Goal: Task Accomplishment & Management: Use online tool/utility

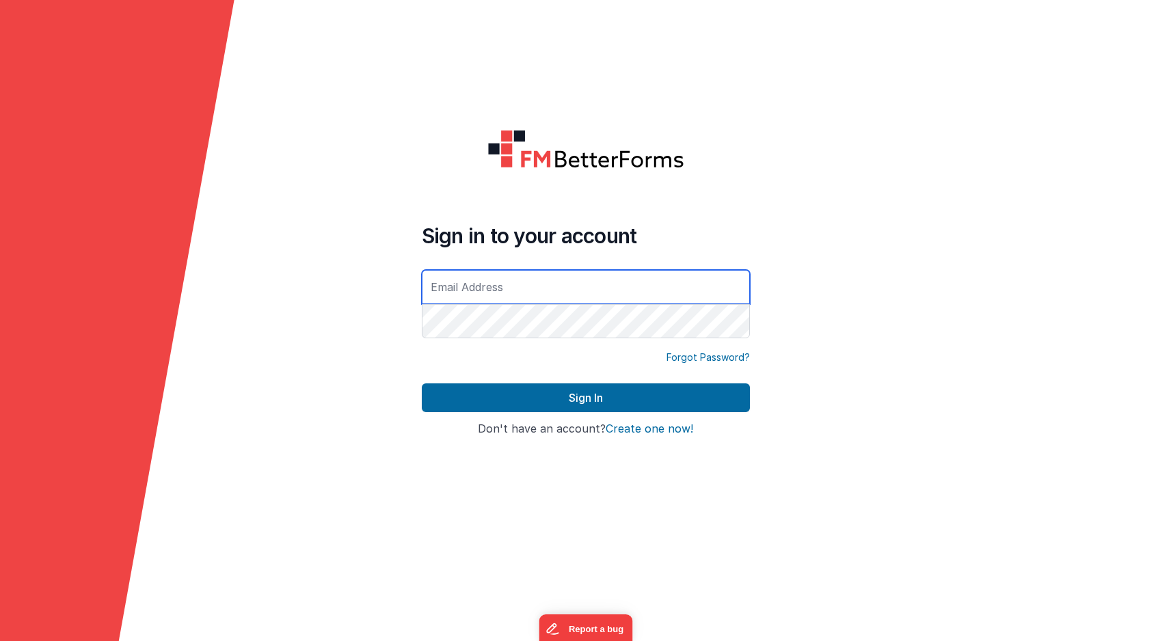
type input "[PERSON_NAME][EMAIL_ADDRESS][DOMAIN_NAME]"
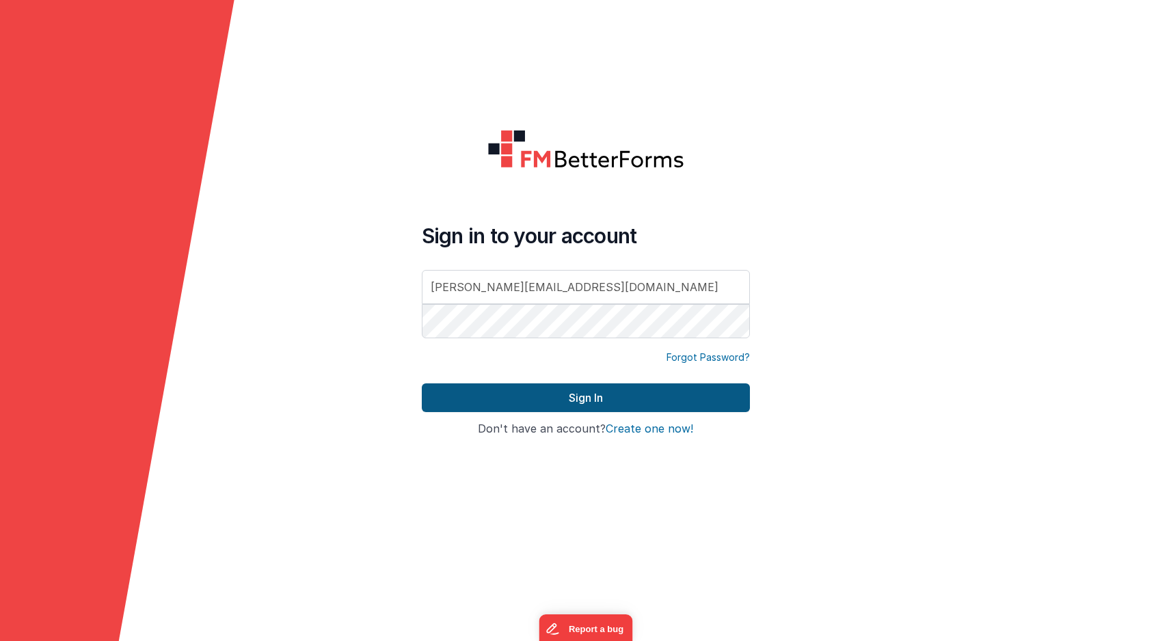
click at [546, 394] on button "Sign In" at bounding box center [586, 398] width 328 height 29
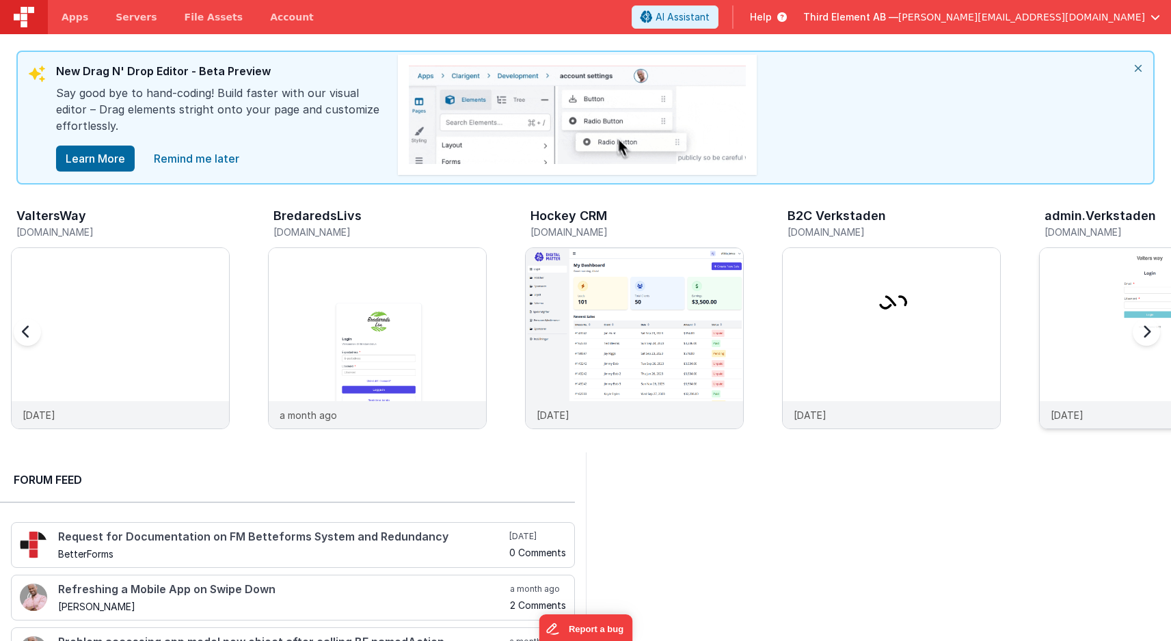
click at [1093, 316] on img at bounding box center [1148, 356] width 217 height 217
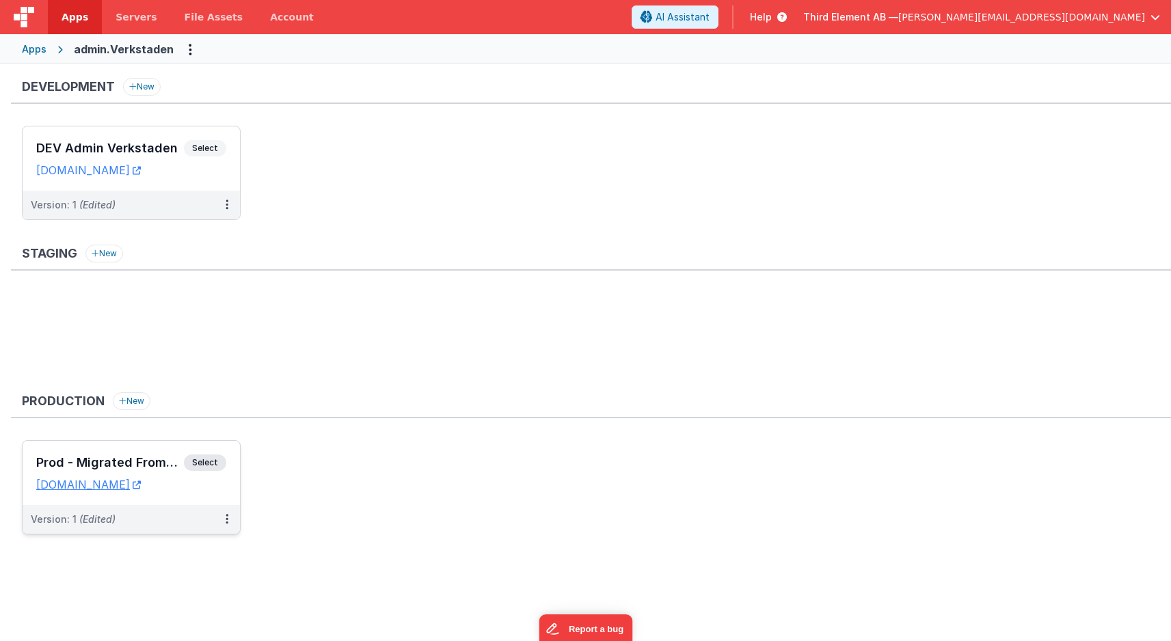
click at [209, 462] on span "Select" at bounding box center [205, 463] width 42 height 16
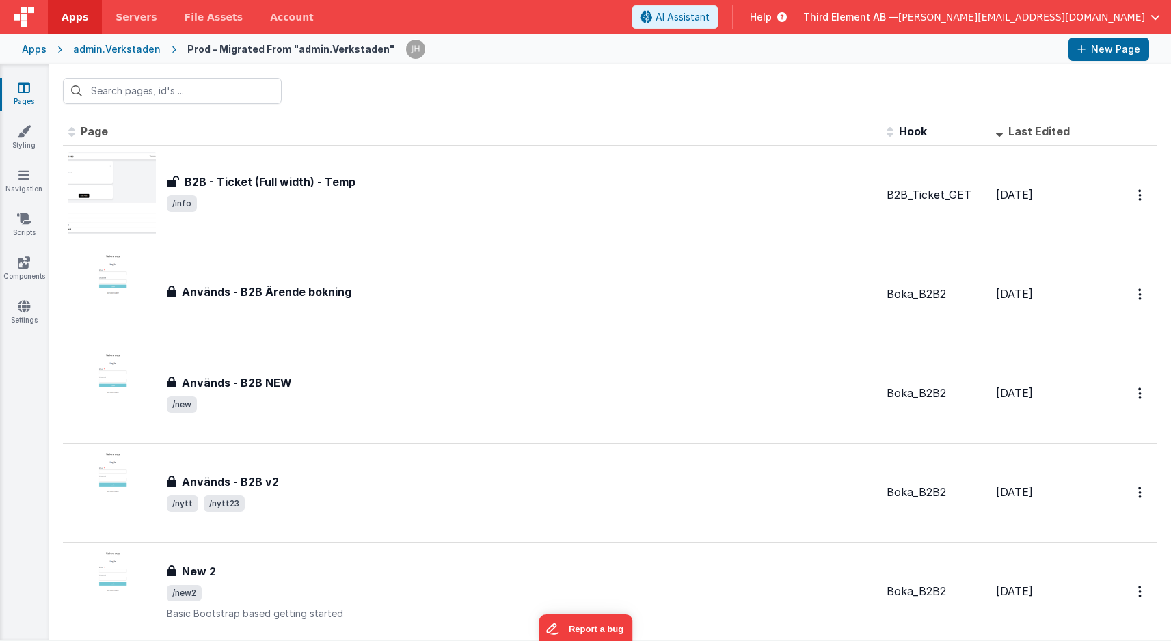
click at [145, 45] on div "admin.Verkstaden" at bounding box center [117, 49] width 88 height 14
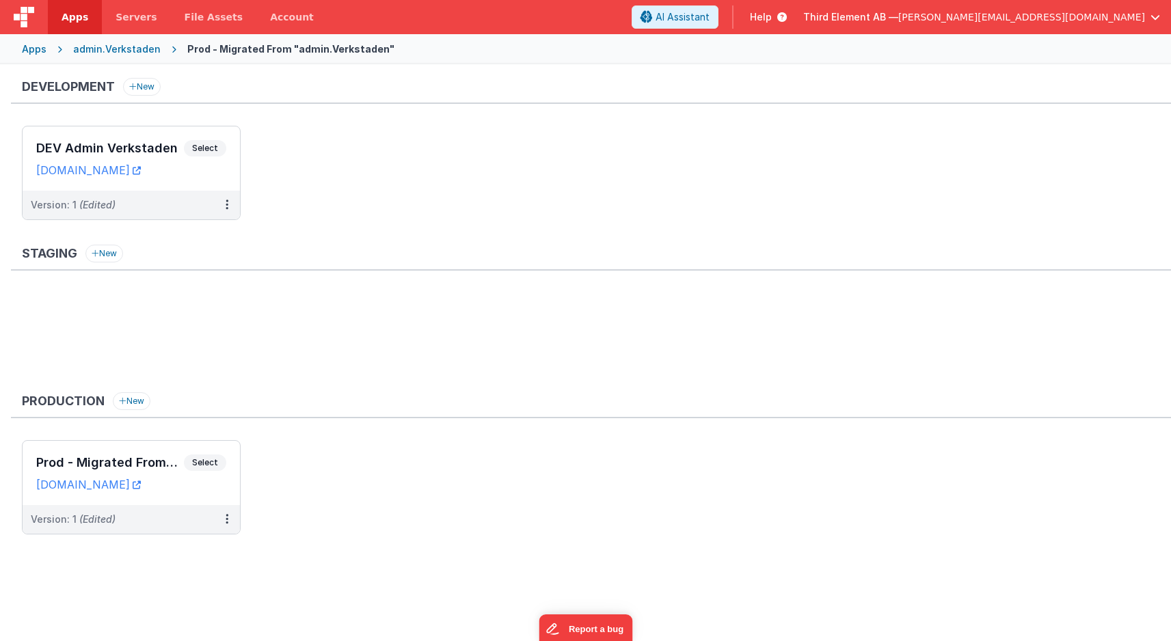
click at [120, 49] on div "admin.Verkstaden" at bounding box center [117, 49] width 88 height 14
click at [34, 56] on div "Apps admin.Verkstaden Prod - Migrated From "admin.Verkstaden"" at bounding box center [585, 49] width 1171 height 30
click at [32, 52] on div "Apps" at bounding box center [34, 49] width 25 height 14
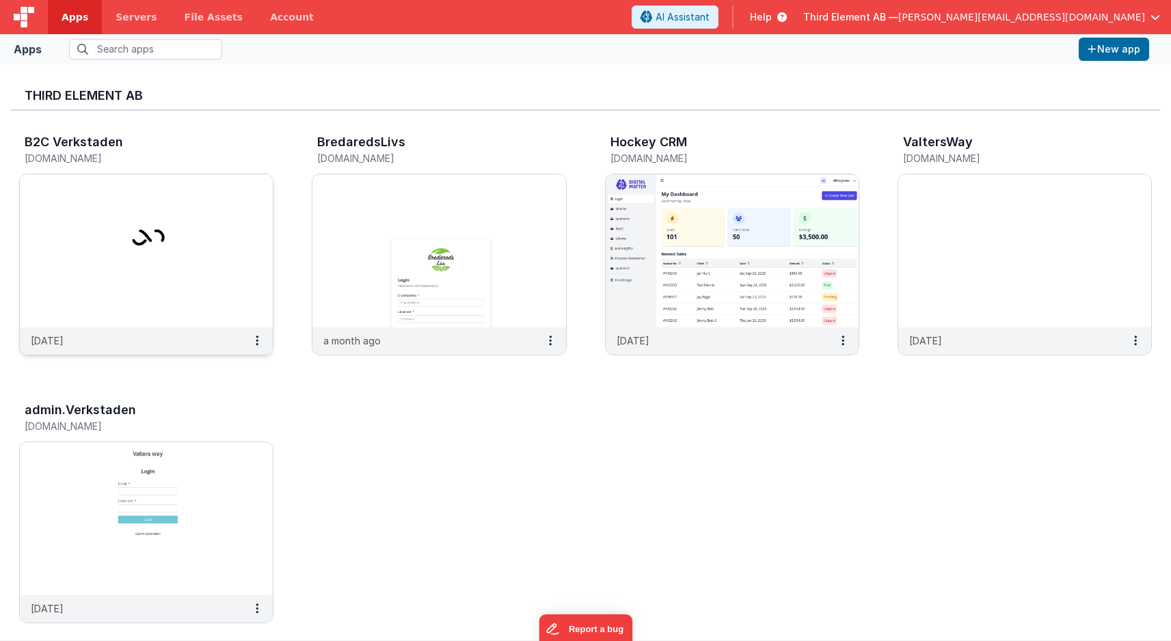
click at [180, 235] on img at bounding box center [146, 250] width 253 height 153
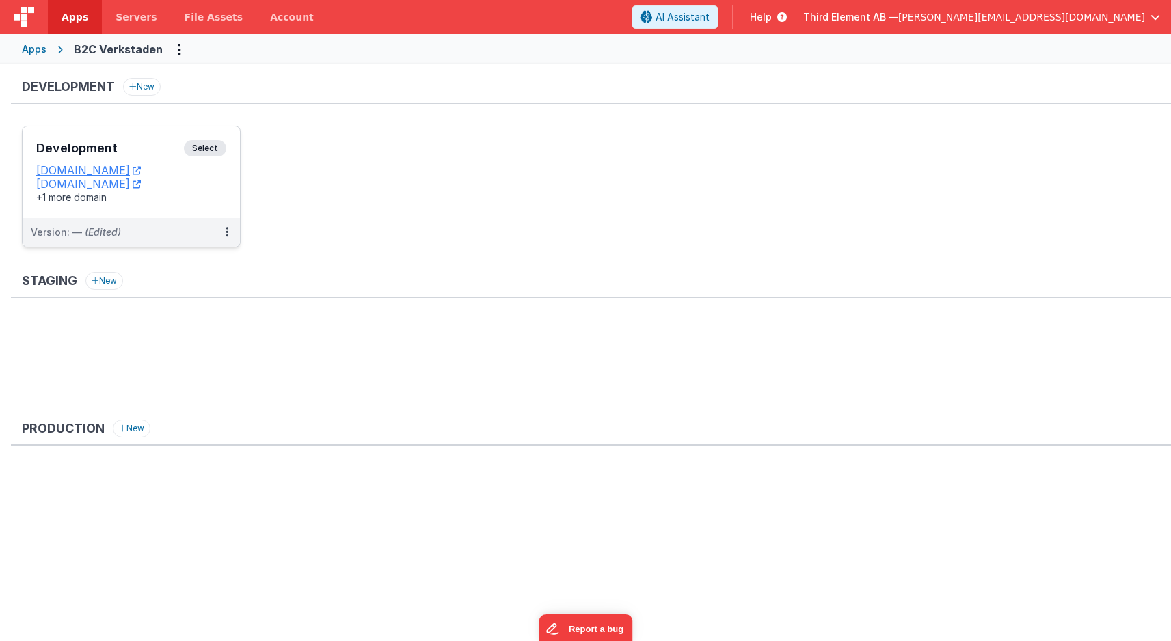
click at [207, 148] on span "Select" at bounding box center [205, 148] width 42 height 16
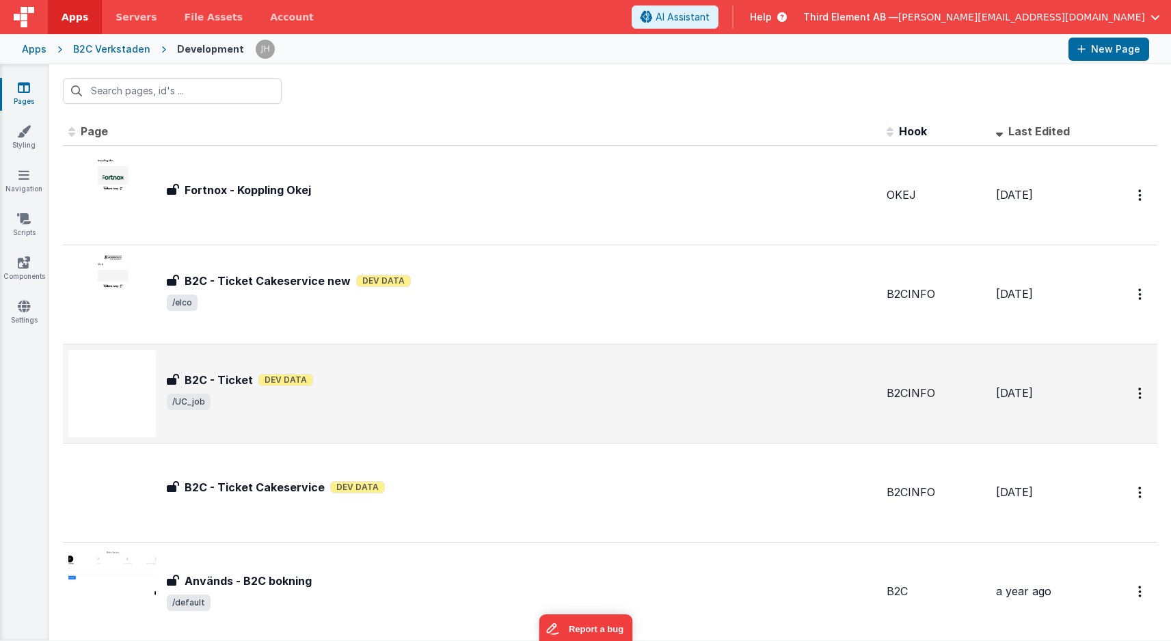
click at [293, 413] on div "B2C - Ticket B2C - Ticket Dev Data /UC_job" at bounding box center [521, 394] width 709 height 44
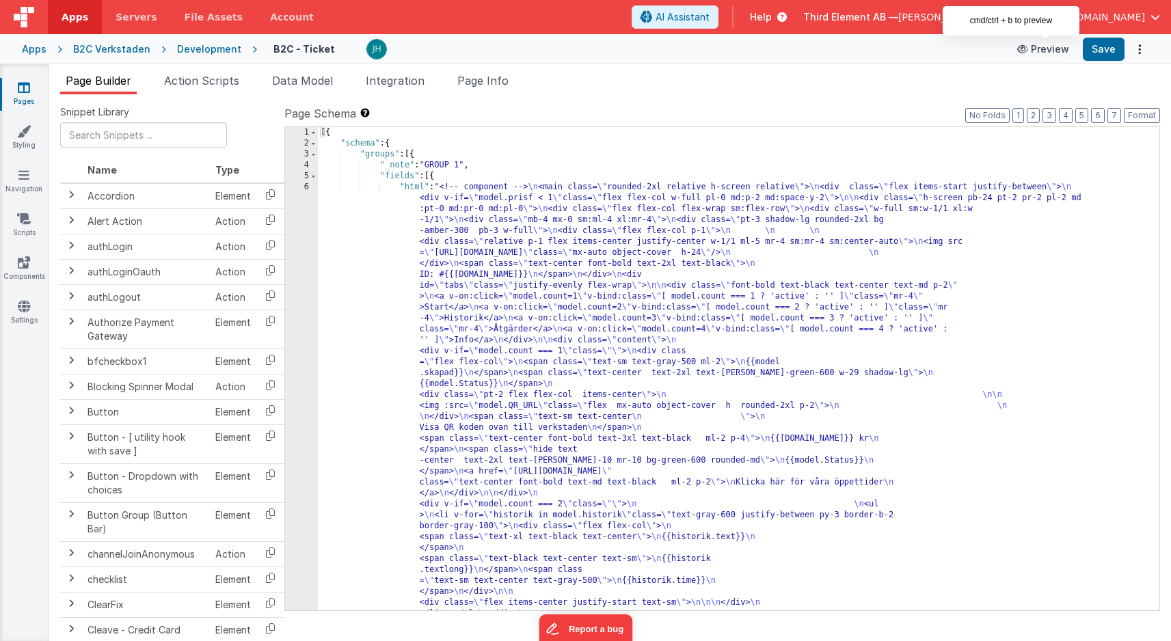
click at [1049, 51] on button "Preview" at bounding box center [1043, 49] width 68 height 22
click at [181, 49] on div "Development" at bounding box center [209, 49] width 64 height 14
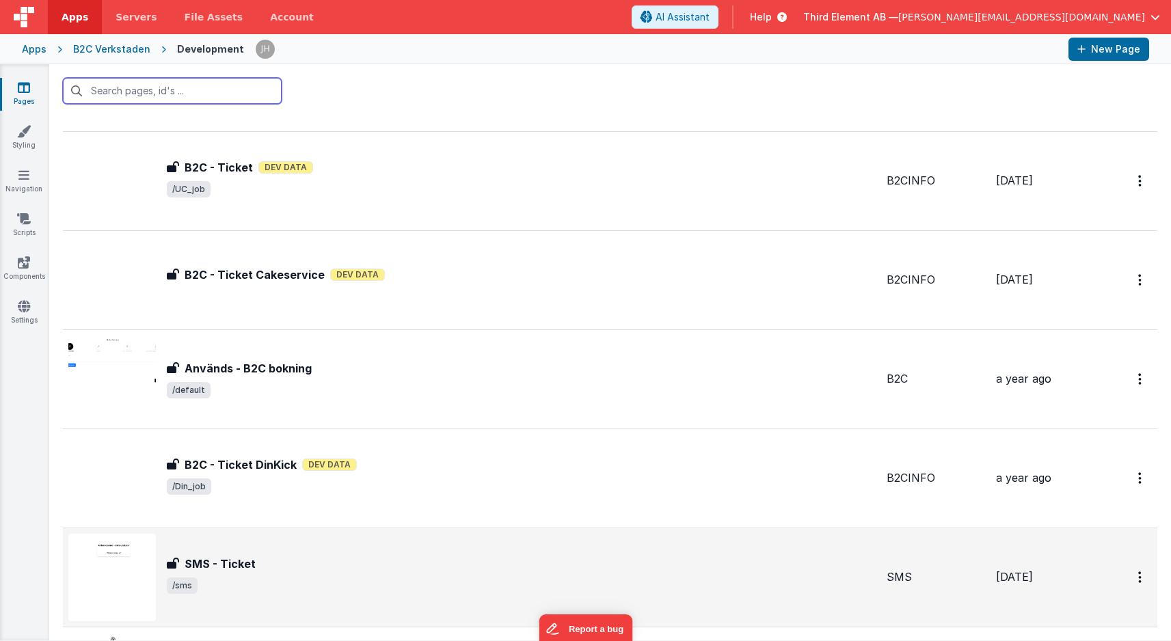
scroll to position [183, 0]
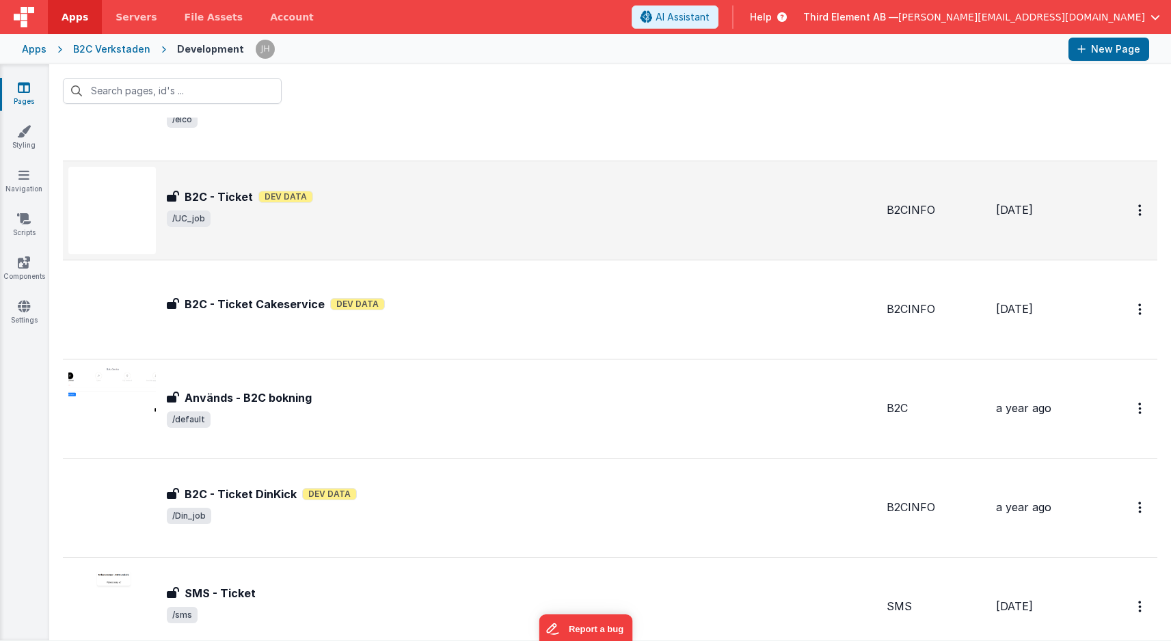
click at [449, 226] on span "/UC_job" at bounding box center [521, 219] width 709 height 16
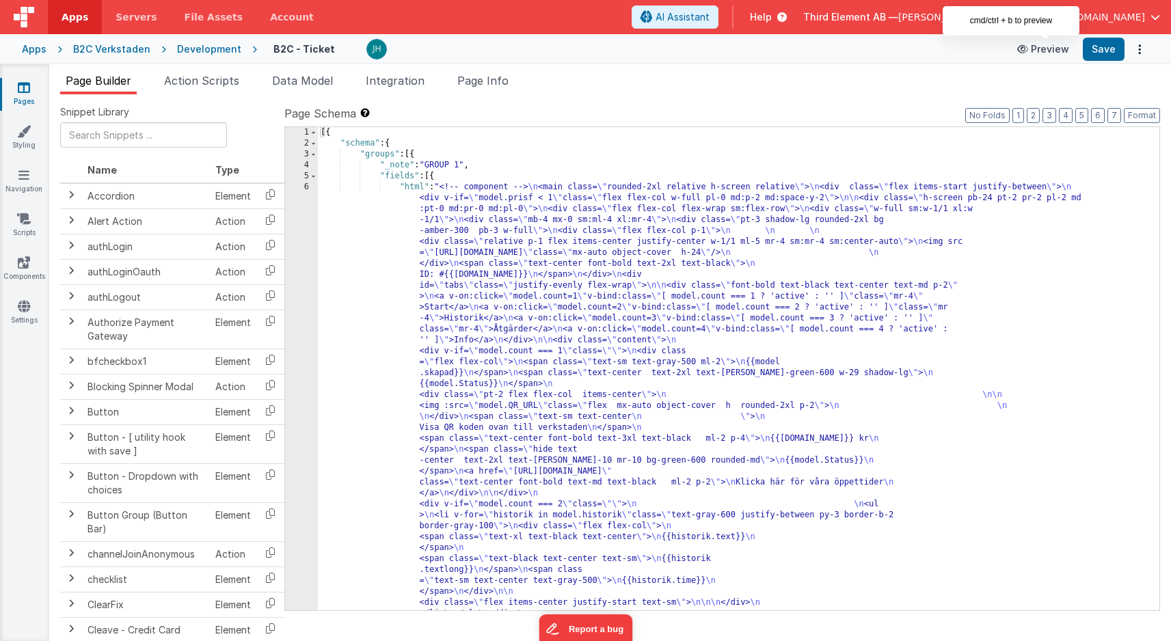
click at [1053, 48] on button "Preview" at bounding box center [1043, 49] width 68 height 22
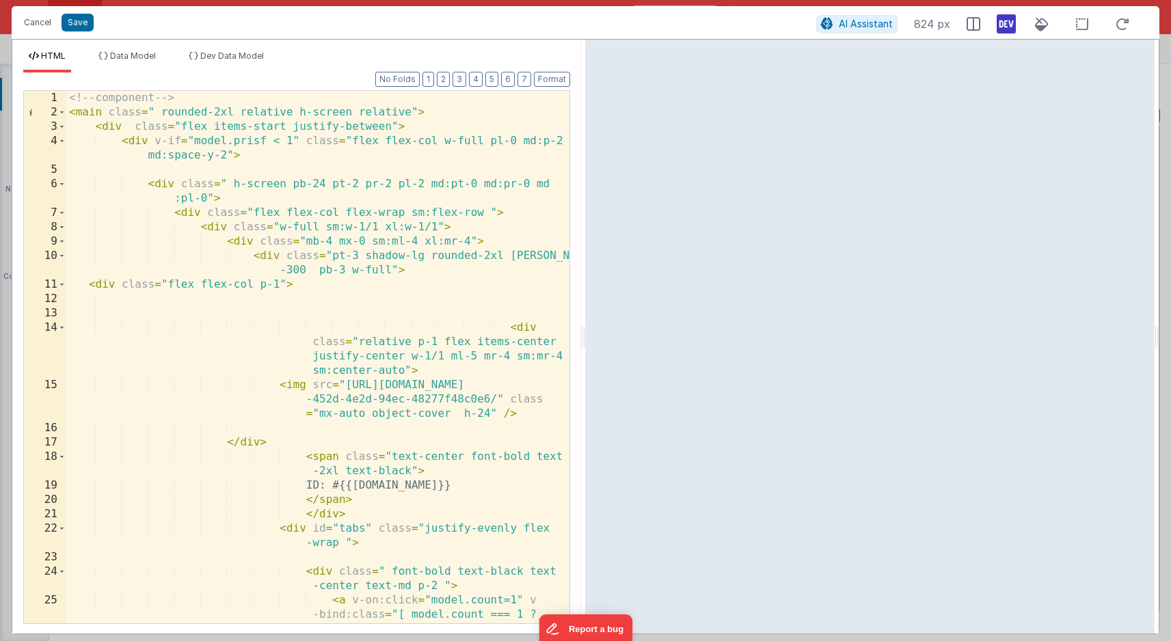
click at [395, 313] on div "<!-- component --> < main class = " rounded-2xl relative h-screen relative" > <…" at bounding box center [317, 393] width 503 height 604
click at [150, 52] on span "Data Model" at bounding box center [133, 56] width 46 height 10
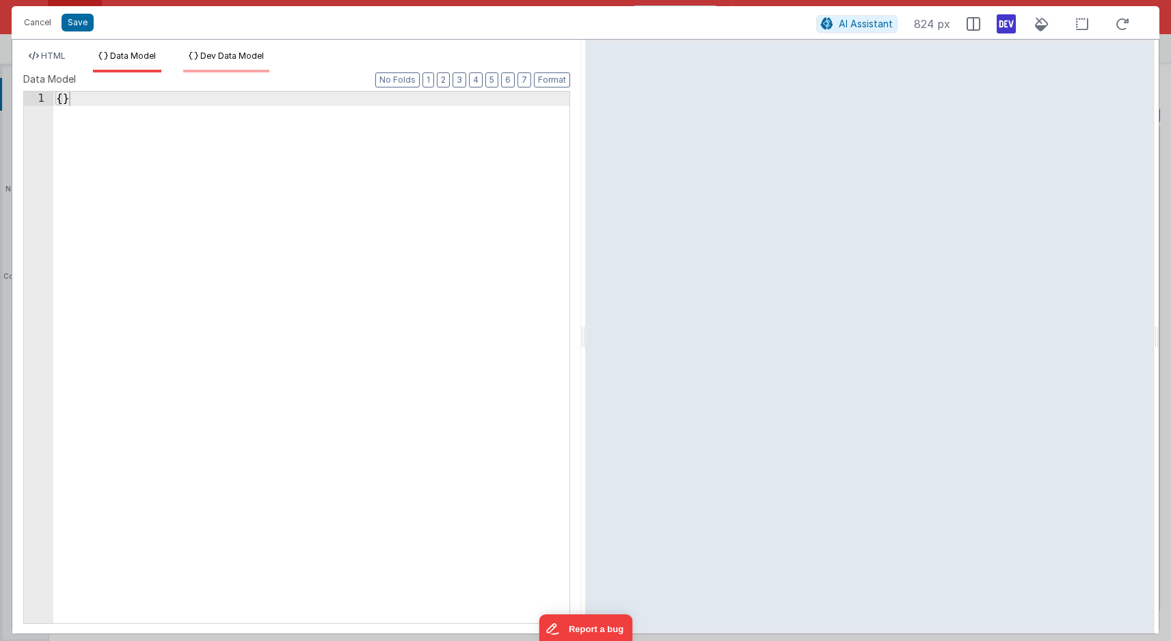
click at [212, 57] on span "Dev Data Model" at bounding box center [232, 56] width 64 height 10
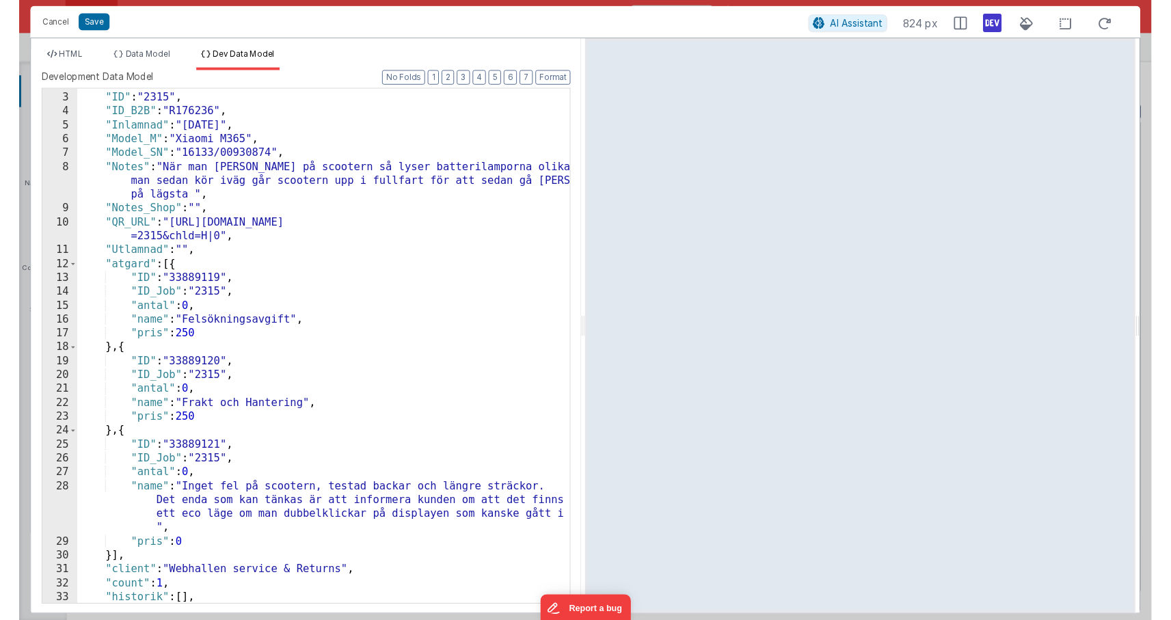
scroll to position [100, 0]
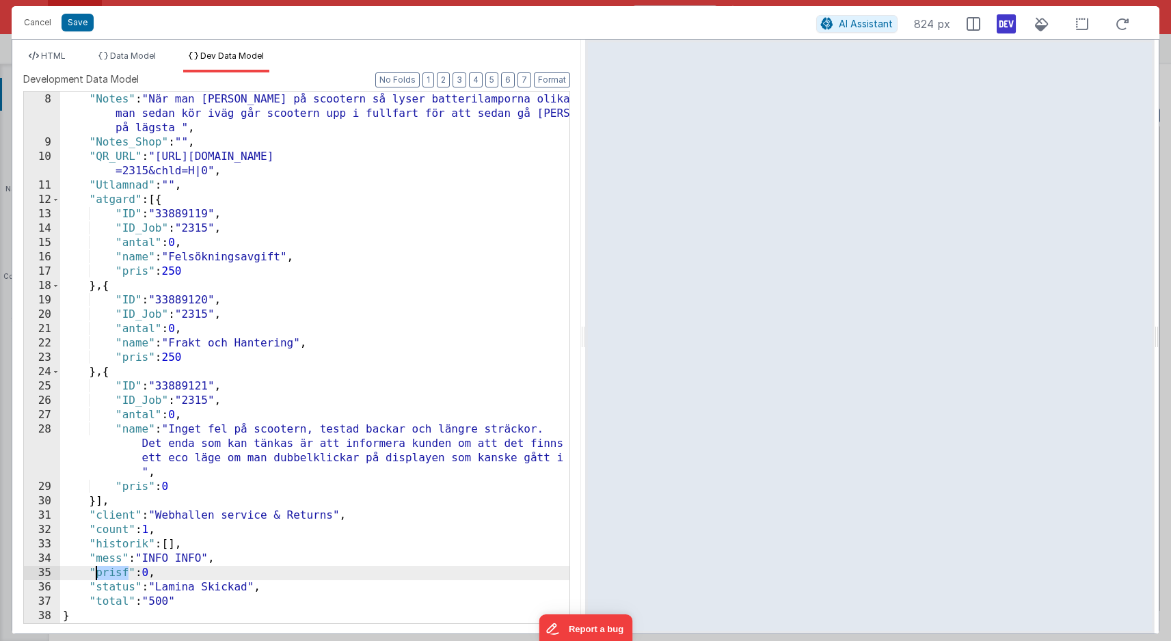
drag, startPoint x: 127, startPoint y: 574, endPoint x: 94, endPoint y: 573, distance: 32.8
click at [94, 573] on div ""Model_SN" : "16133/00930874" , "Notes" : "När man [PERSON_NAME] på scootern så…" at bounding box center [314, 358] width 509 height 561
click at [59, 53] on span "HTML" at bounding box center [53, 56] width 25 height 10
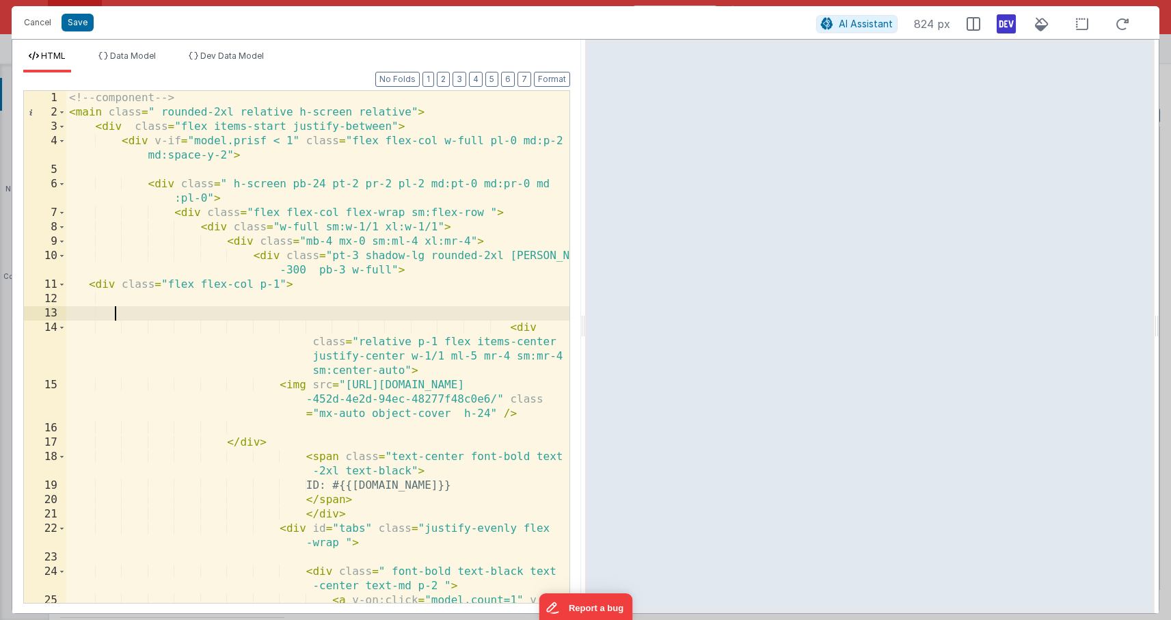
click at [428, 215] on div "<!-- component --> < main class = " rounded-2xl relative h-screen relative" > <…" at bounding box center [317, 383] width 503 height 584
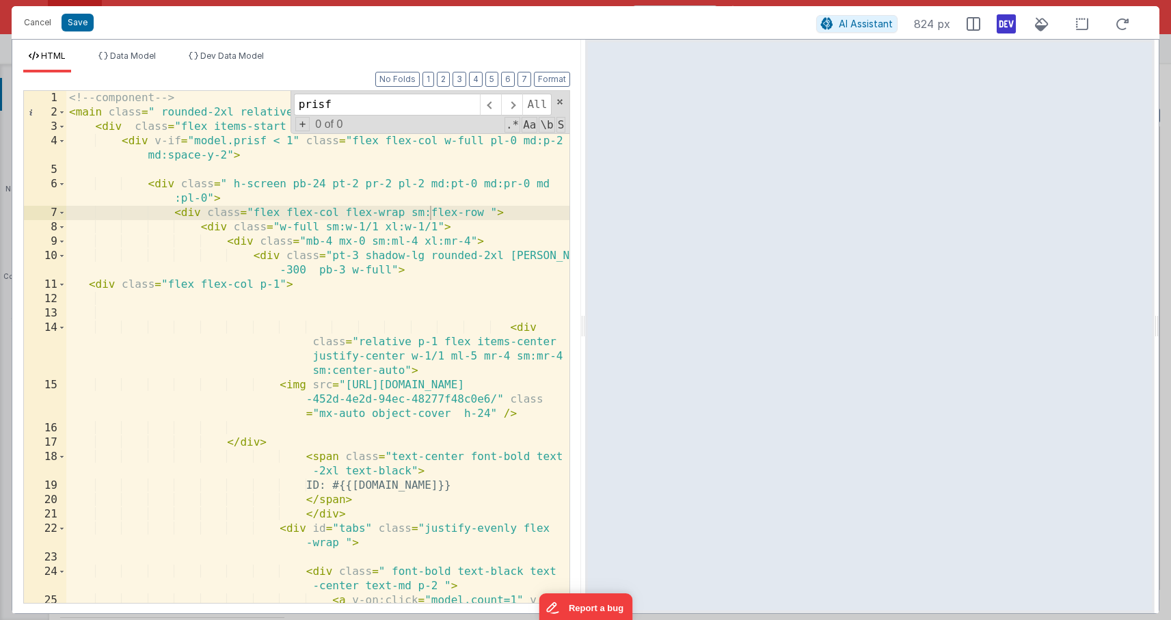
scroll to position [4870, 0]
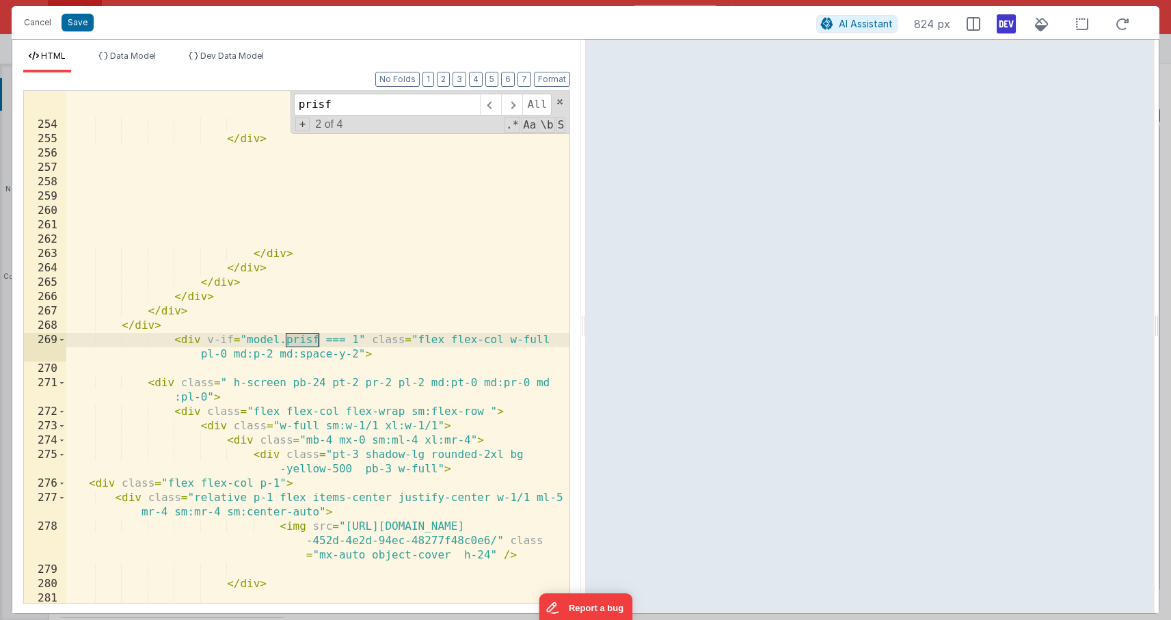
type input "prisf"
click at [356, 341] on div "< img src = "[URL][DOMAIN_NAME] -d41d-4558-93d6-2a2ae127f125/" class = "mx-auto…" at bounding box center [317, 367] width 503 height 584
click at [60, 342] on span at bounding box center [62, 340] width 8 height 14
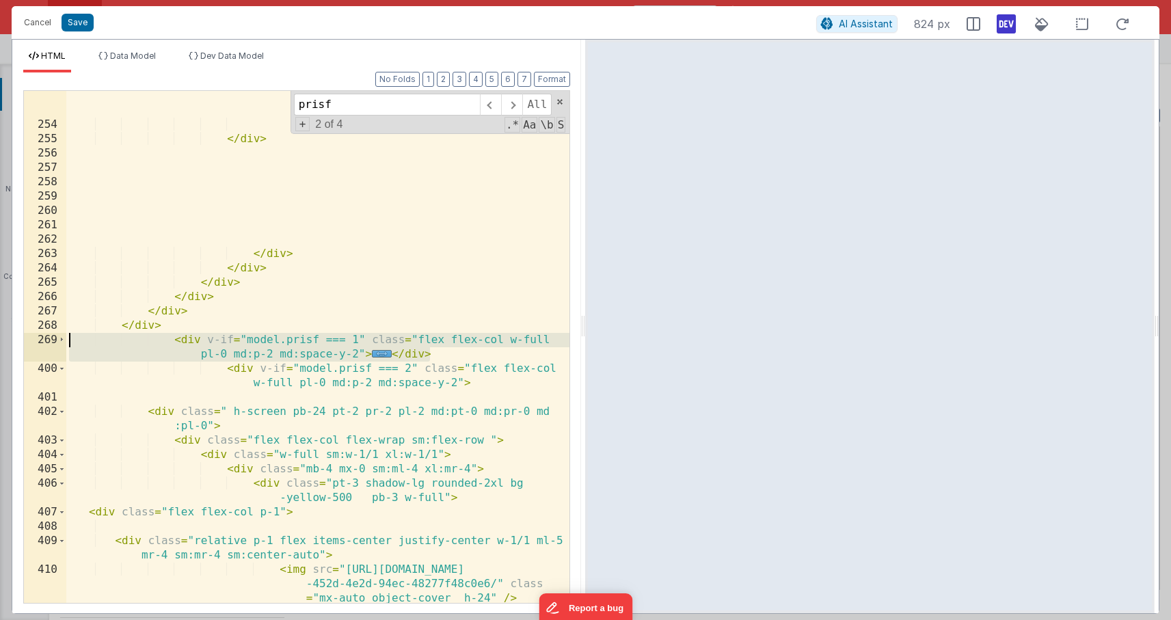
drag, startPoint x: 438, startPoint y: 351, endPoint x: 14, endPoint y: 345, distance: 424.7
click at [14, 345] on div "Format 7 6 5 4 3 2 1 No Folds 253 254 255 256 257 258 259 260 261 262 263 264 2…" at bounding box center [296, 342] width 569 height 541
click at [471, 347] on div "< img src = "[URL][DOMAIN_NAME] -d41d-4558-93d6-2a2ae127f125/" class = "mx-auto…" at bounding box center [317, 360] width 503 height 570
click at [437, 355] on div "< img src = "[URL][DOMAIN_NAME] -d41d-4558-93d6-2a2ae127f125/" class = "mx-auto…" at bounding box center [317, 360] width 503 height 570
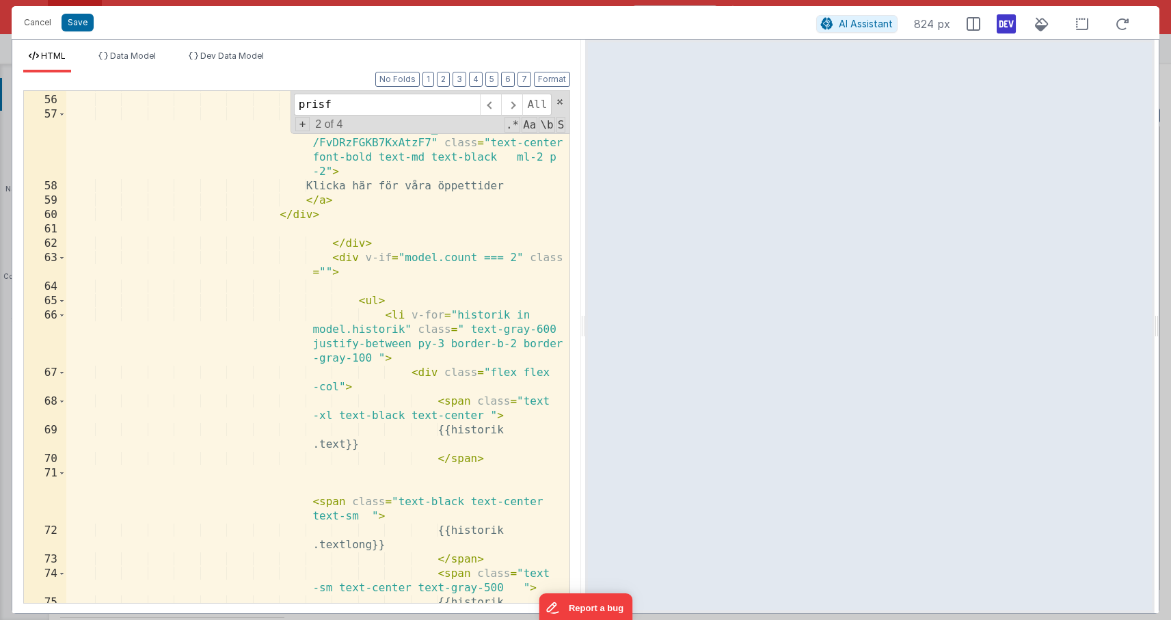
scroll to position [1274, 0]
click at [493, 107] on span at bounding box center [490, 105] width 21 height 22
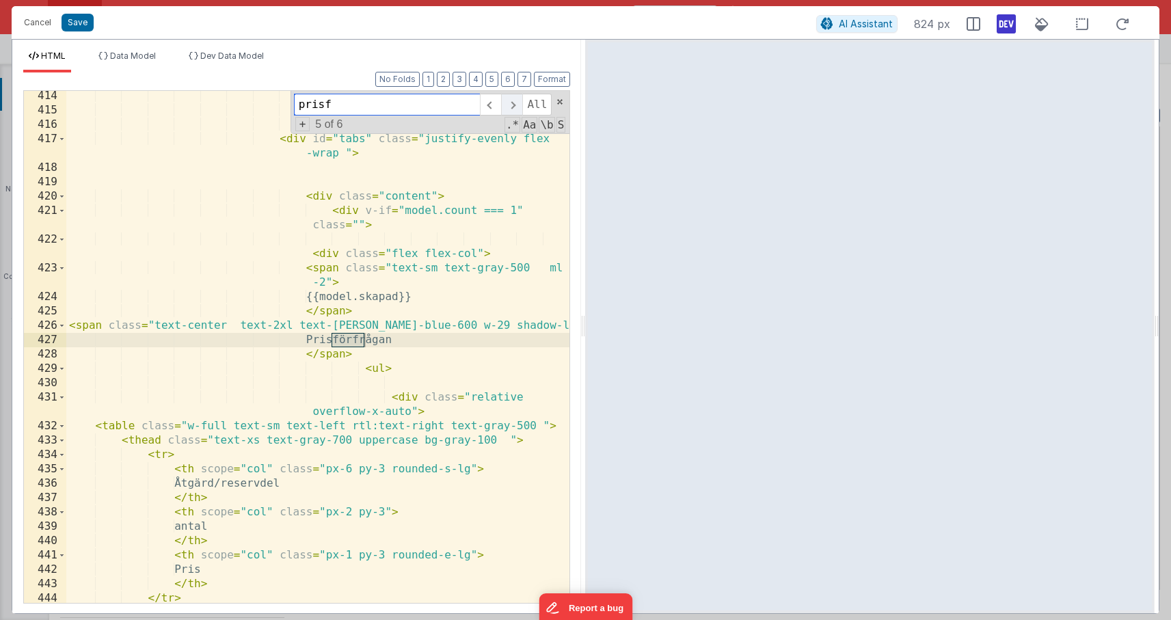
click at [511, 107] on span at bounding box center [511, 105] width 21 height 22
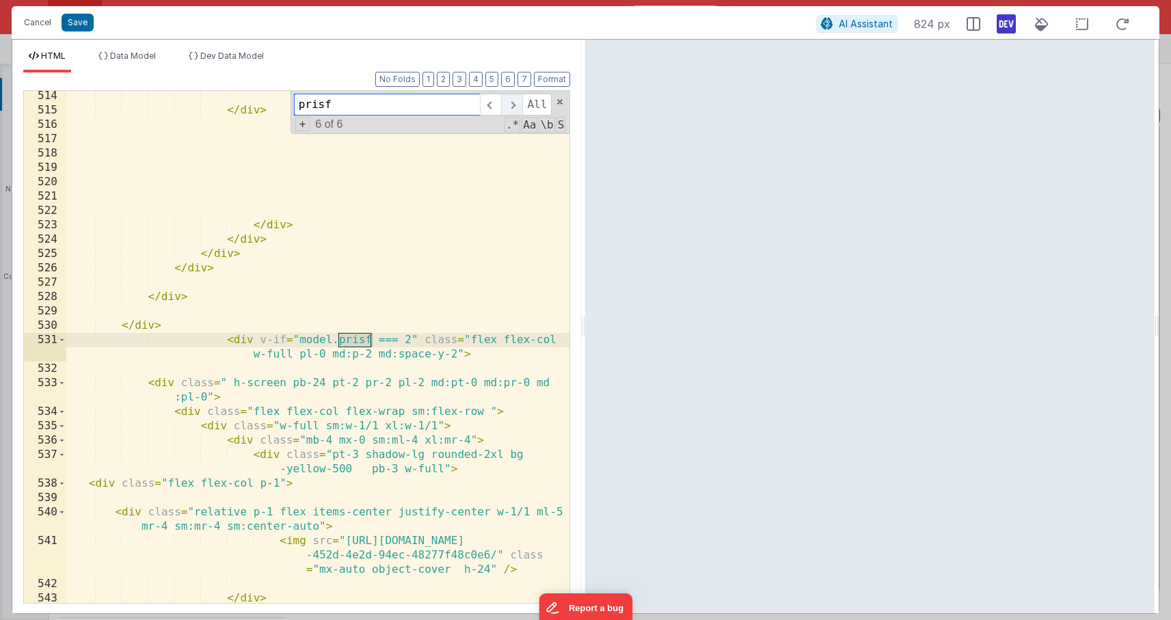
scroll to position [7369, 0]
click at [486, 105] on span at bounding box center [490, 105] width 21 height 22
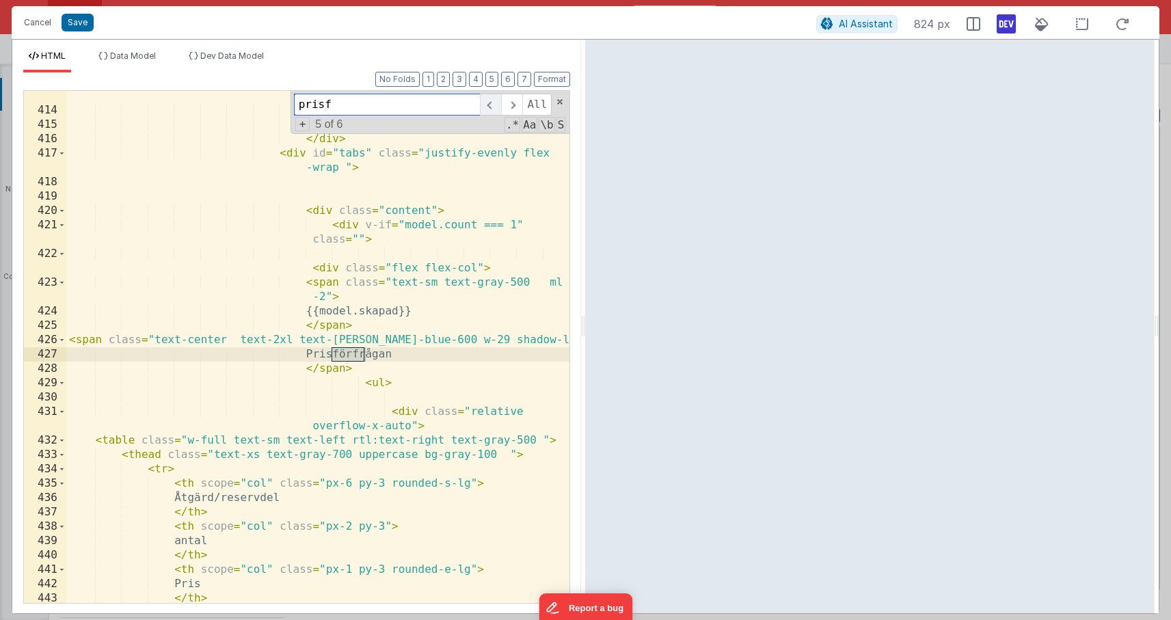
click at [486, 105] on span at bounding box center [490, 105] width 21 height 22
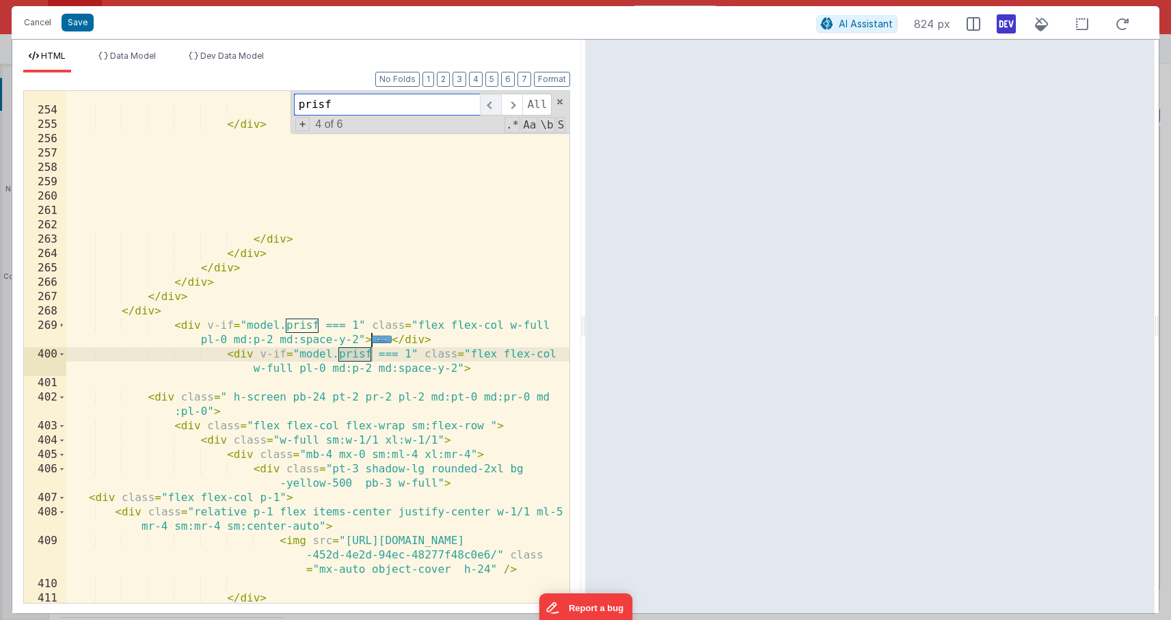
scroll to position [4885, 0]
click at [410, 353] on div "< img src = "[URL][DOMAIN_NAME] -d41d-4558-93d6-2a2ae127f125/" class = "mx-auto…" at bounding box center [317, 345] width 503 height 570
click at [62, 356] on span at bounding box center [62, 354] width 8 height 14
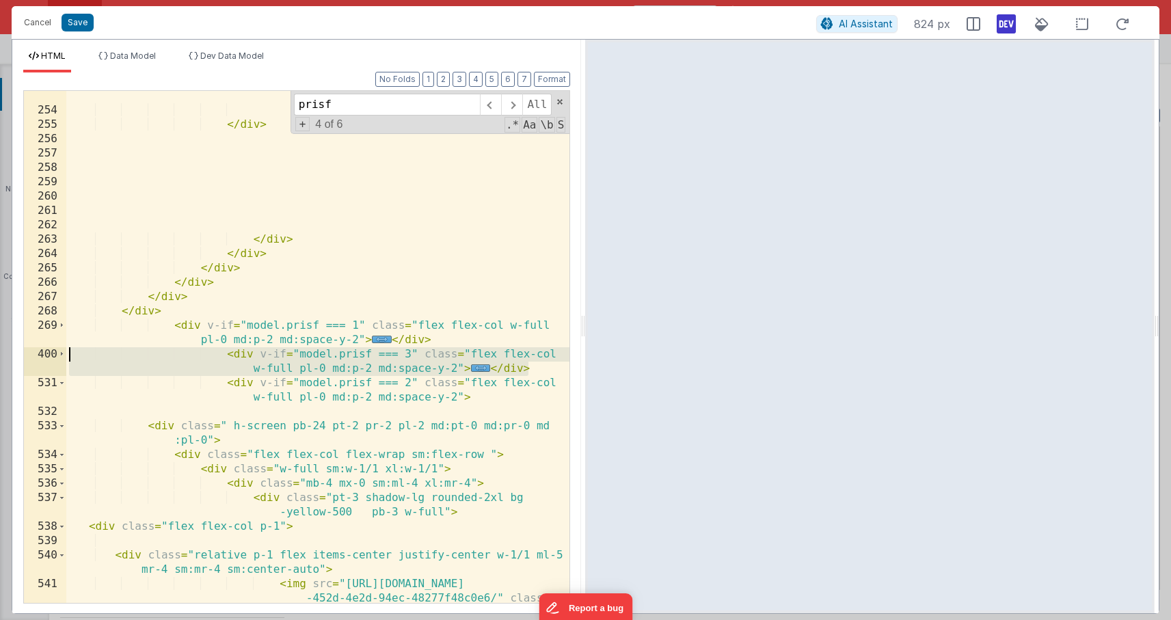
drag, startPoint x: 555, startPoint y: 364, endPoint x: 23, endPoint y: 359, distance: 532.7
click at [23, 359] on div "Format 7 6 5 4 3 2 1 No Folds 253 254 255 256 257 258 259 260 261 262 263 264 2…" at bounding box center [296, 342] width 569 height 541
click at [535, 369] on div "< img src = "[URL][DOMAIN_NAME] -d41d-4558-93d6-2a2ae127f125/" class = "mx-auto…" at bounding box center [317, 359] width 503 height 598
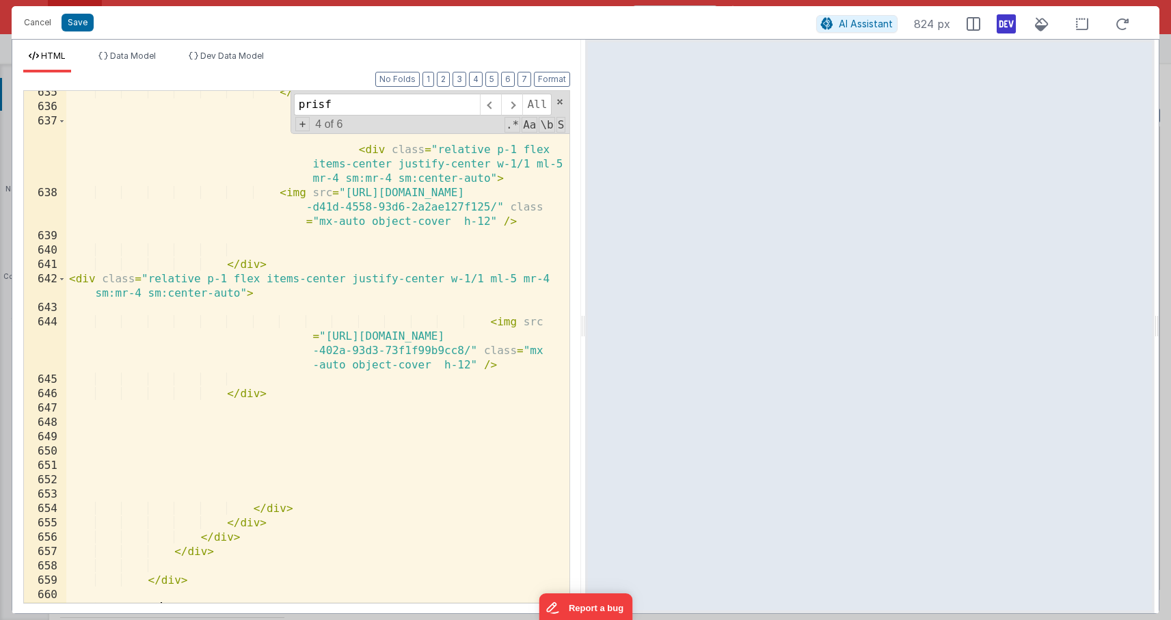
scroll to position [7140, 0]
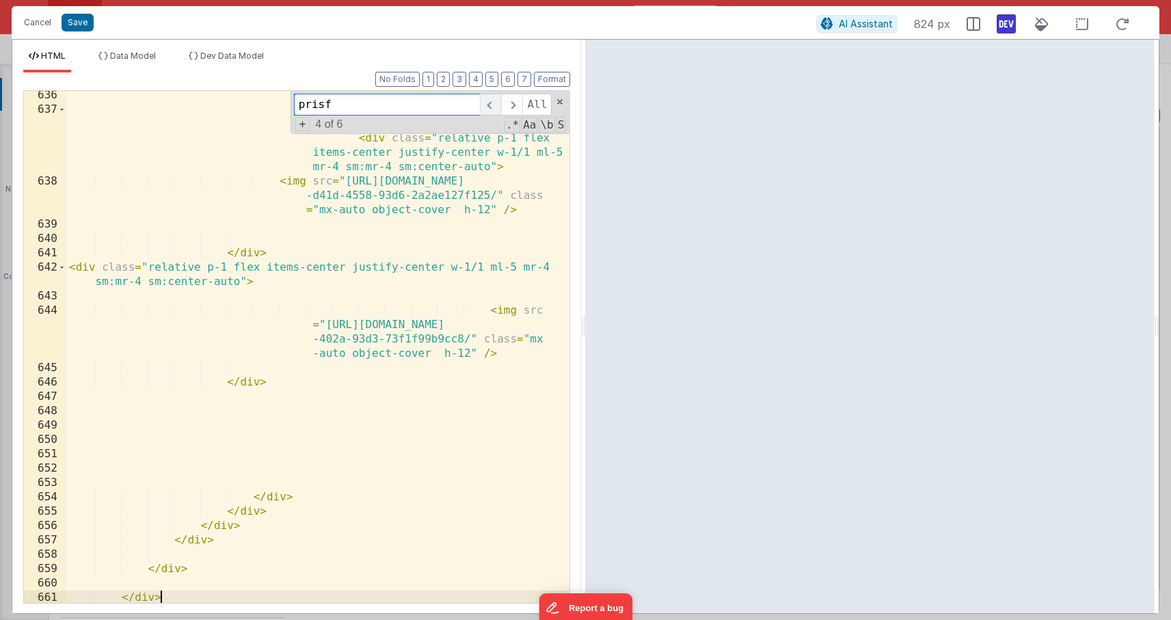
click at [488, 108] on span at bounding box center [490, 105] width 21 height 22
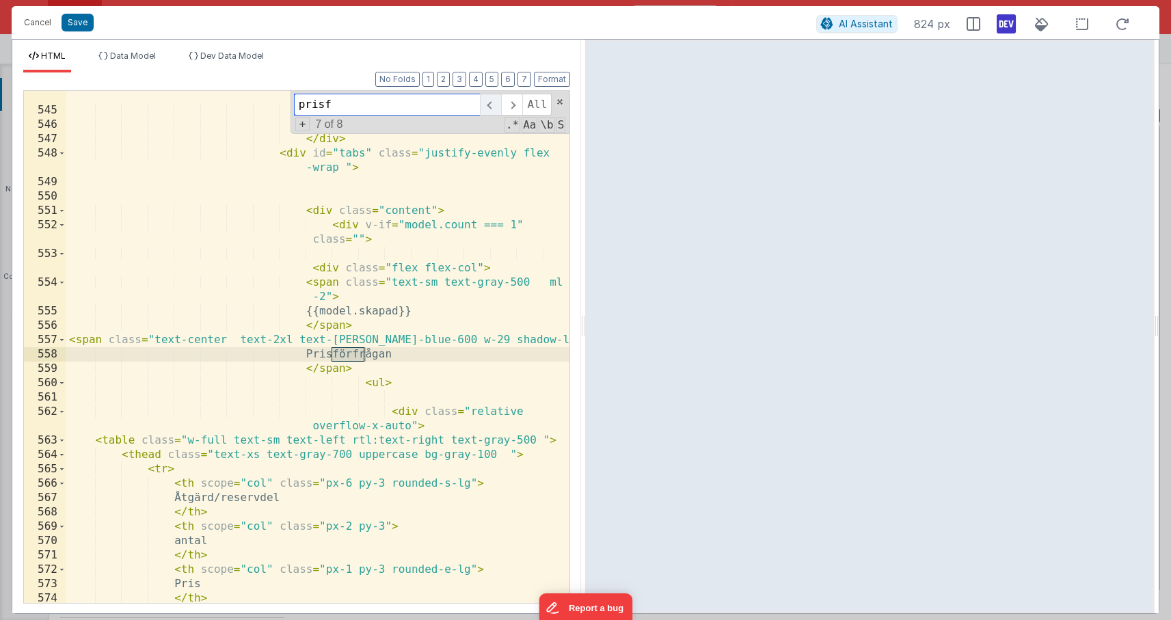
click at [488, 108] on span at bounding box center [490, 105] width 21 height 22
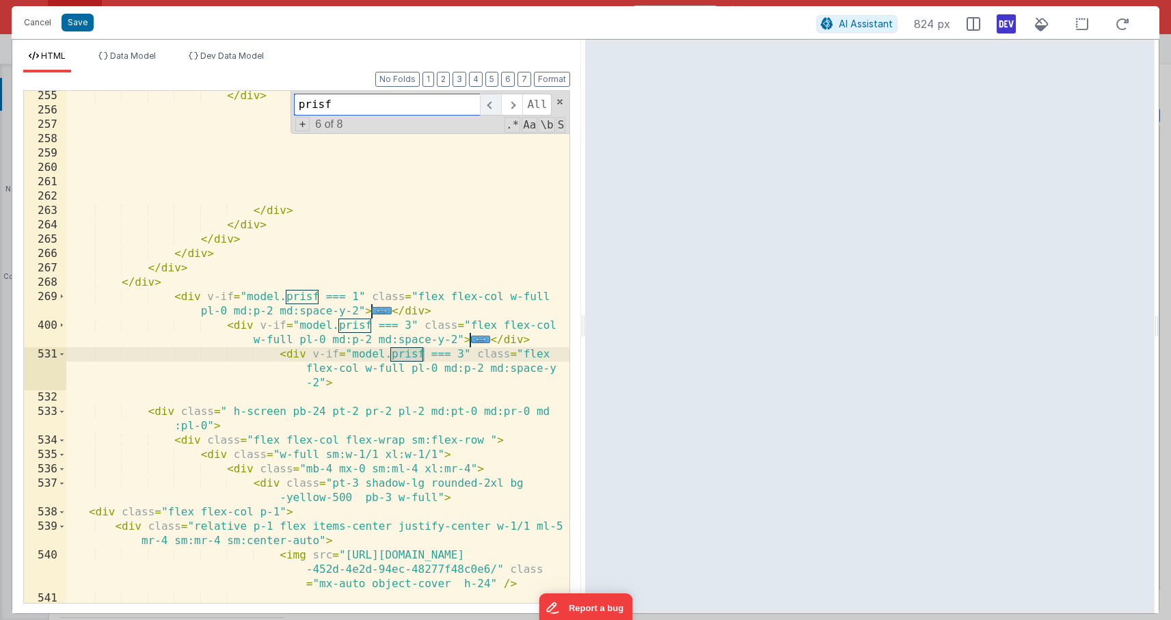
click at [488, 108] on span at bounding box center [490, 105] width 21 height 22
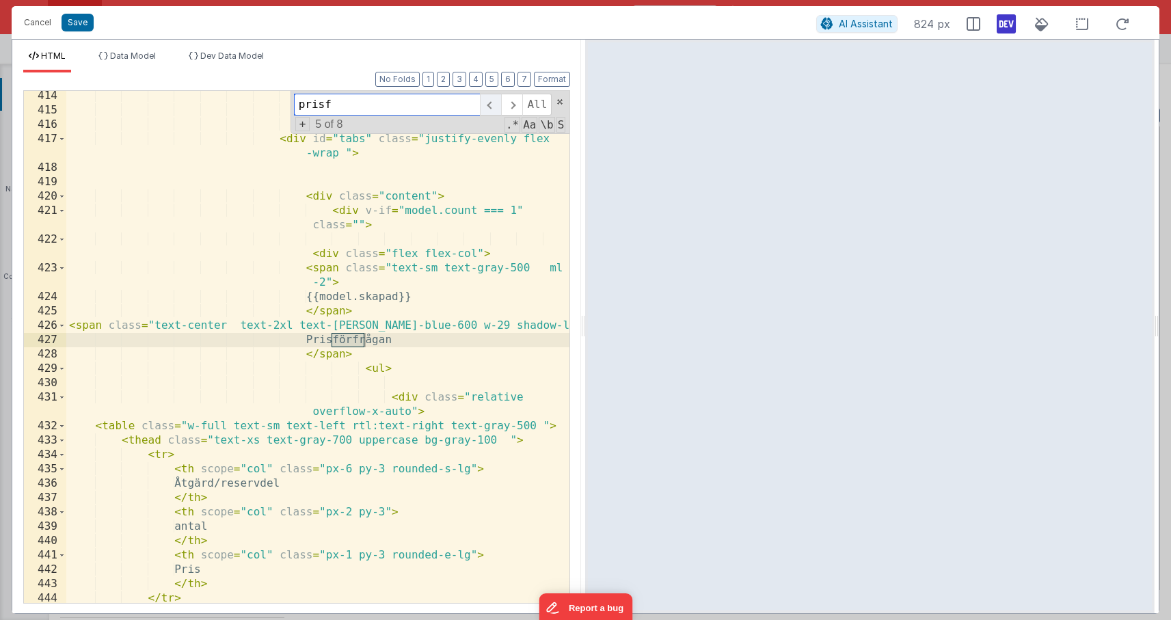
click at [488, 108] on span at bounding box center [490, 105] width 21 height 22
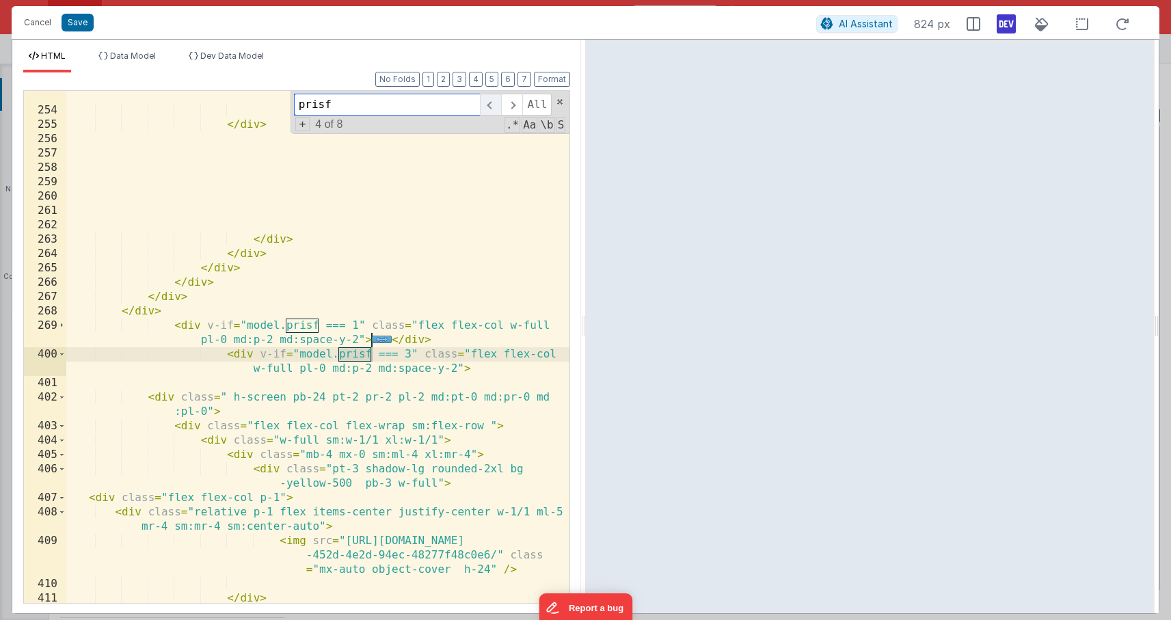
click at [487, 108] on span at bounding box center [490, 105] width 21 height 22
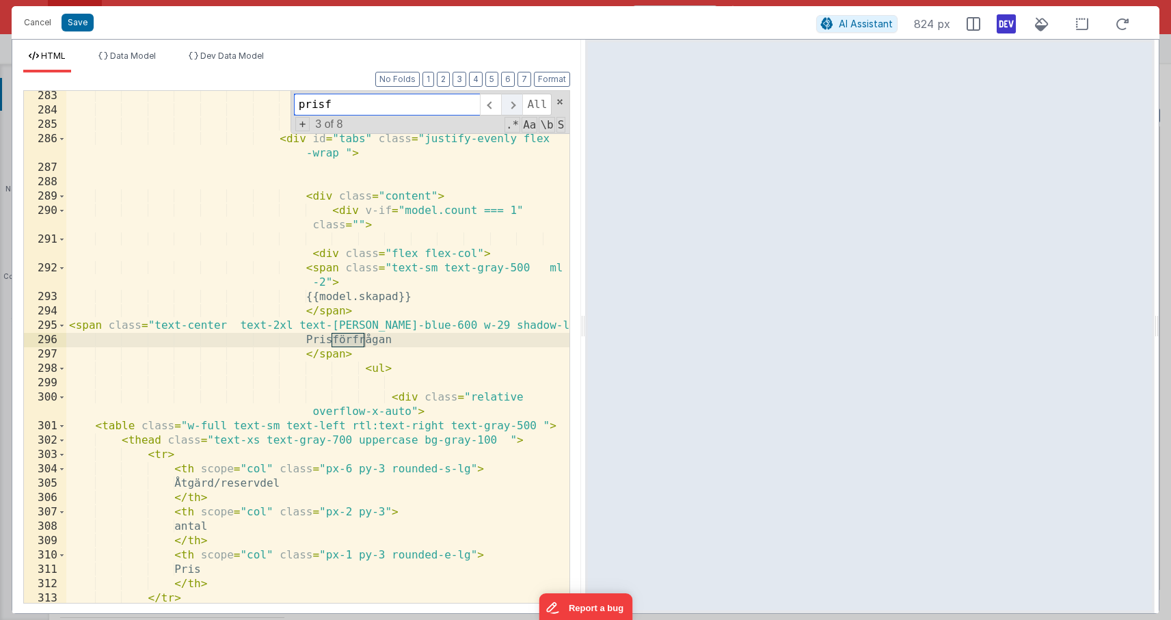
click at [503, 106] on span at bounding box center [511, 105] width 21 height 22
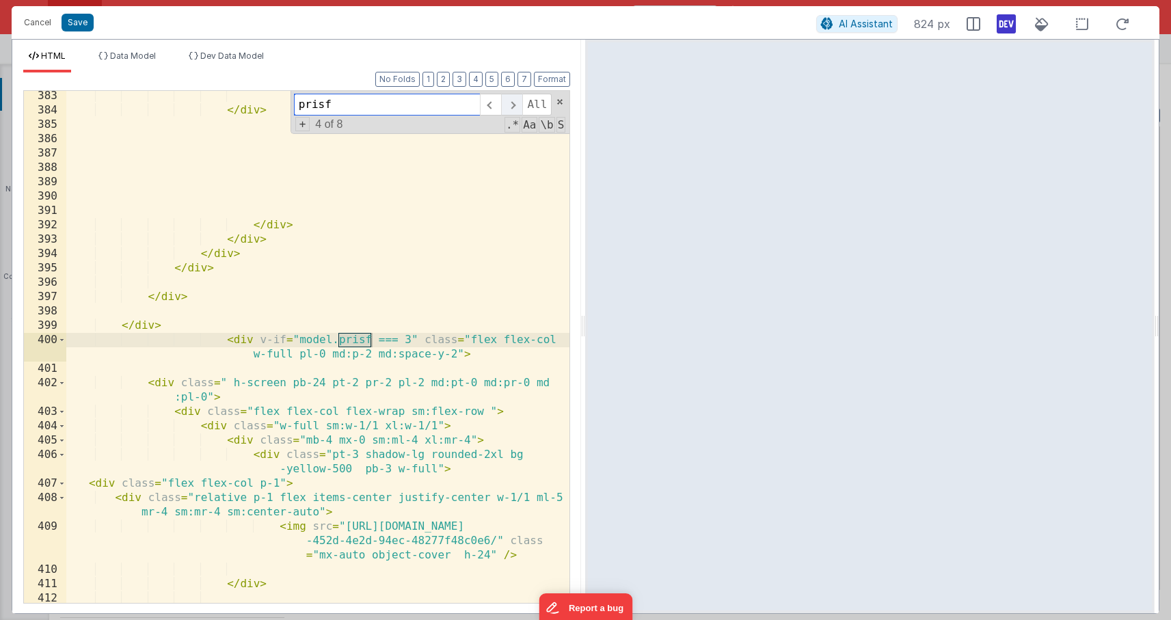
scroll to position [7340, 0]
click at [492, 102] on span at bounding box center [490, 105] width 21 height 22
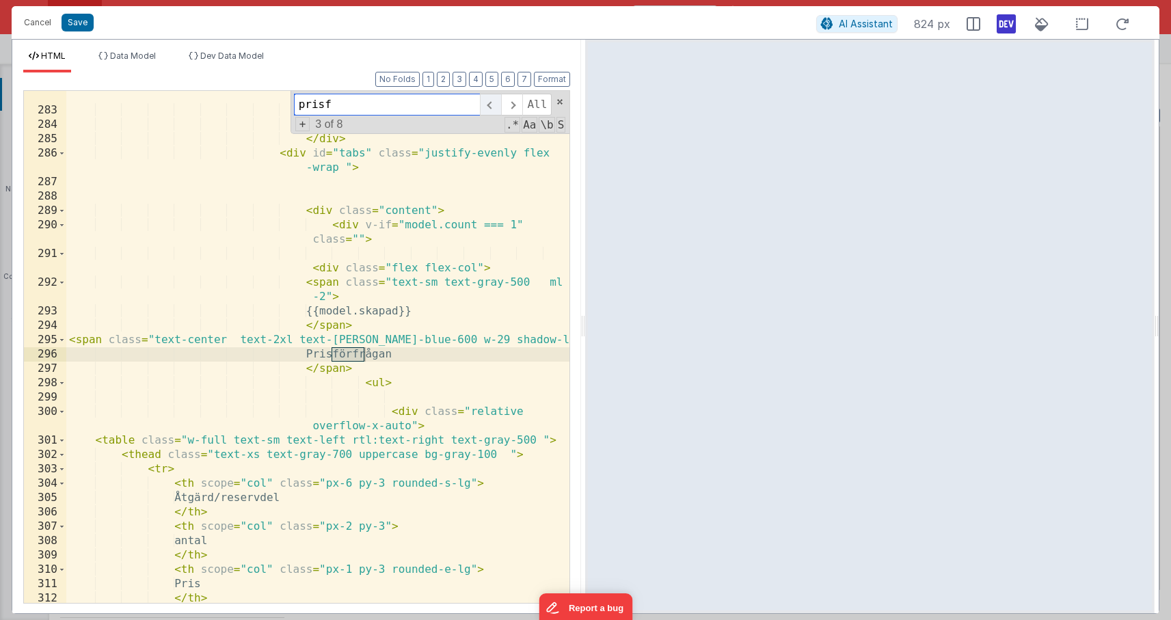
click at [492, 102] on span at bounding box center [490, 105] width 21 height 22
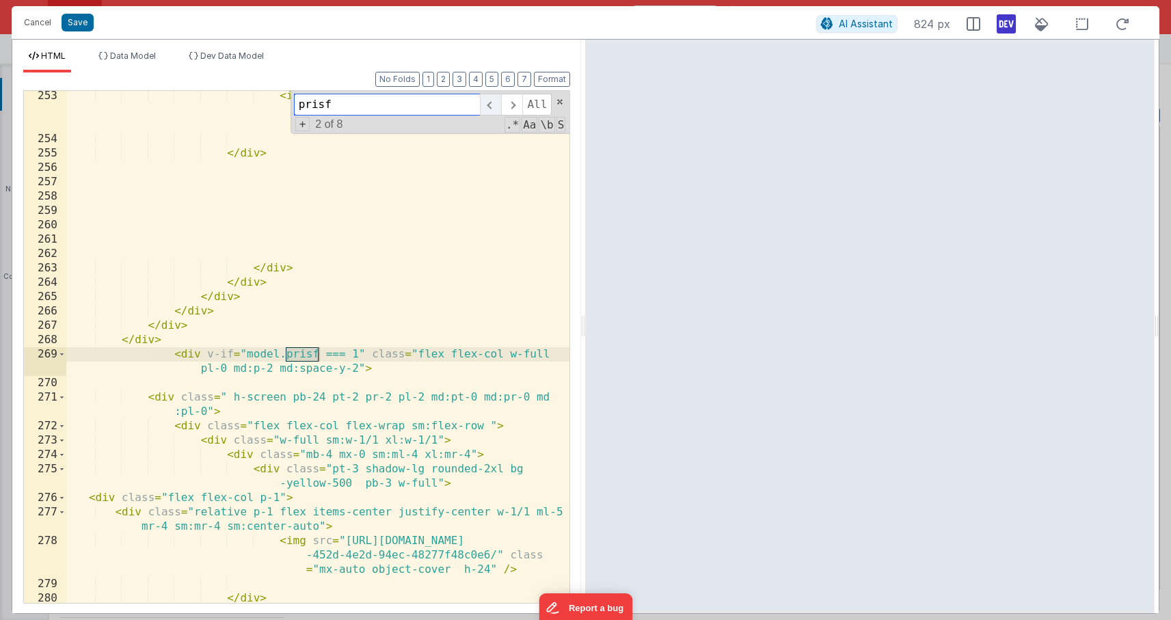
click at [492, 102] on span at bounding box center [490, 105] width 21 height 22
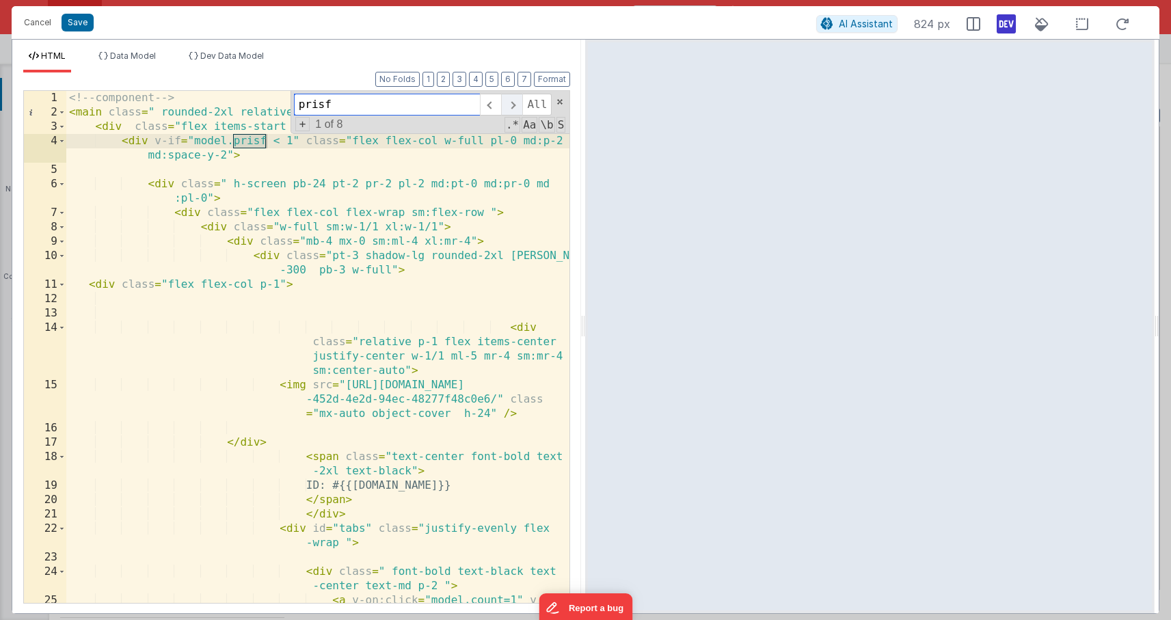
click at [517, 104] on span at bounding box center [511, 105] width 21 height 22
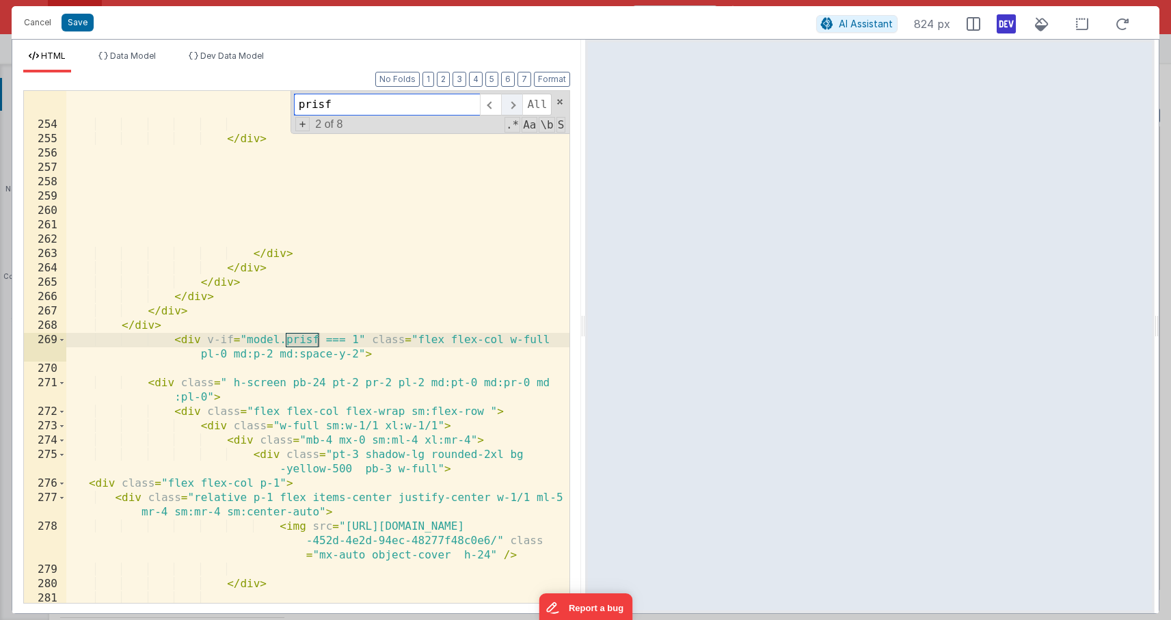
click at [517, 104] on span at bounding box center [511, 105] width 21 height 22
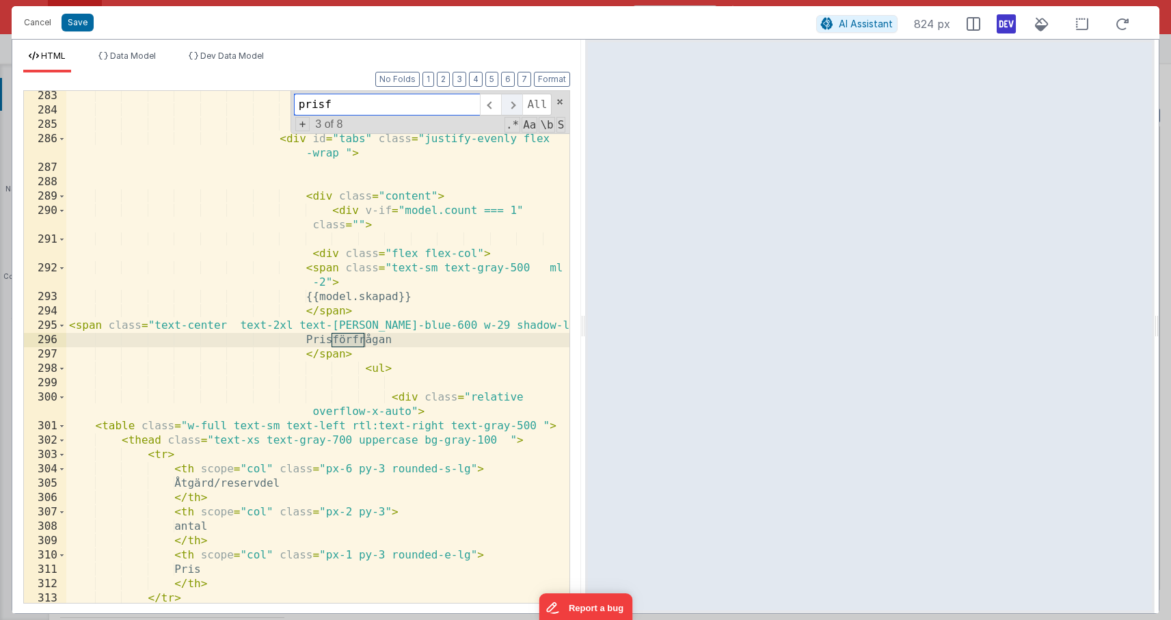
click at [517, 104] on span at bounding box center [511, 105] width 21 height 22
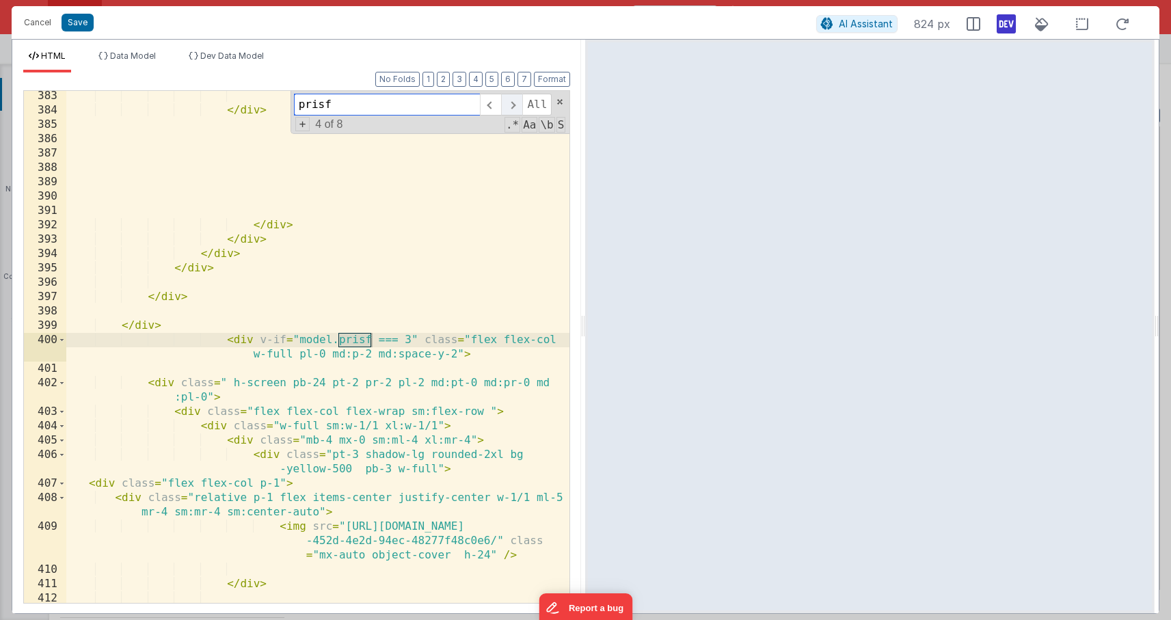
scroll to position [7340, 0]
click at [494, 107] on span at bounding box center [490, 105] width 21 height 22
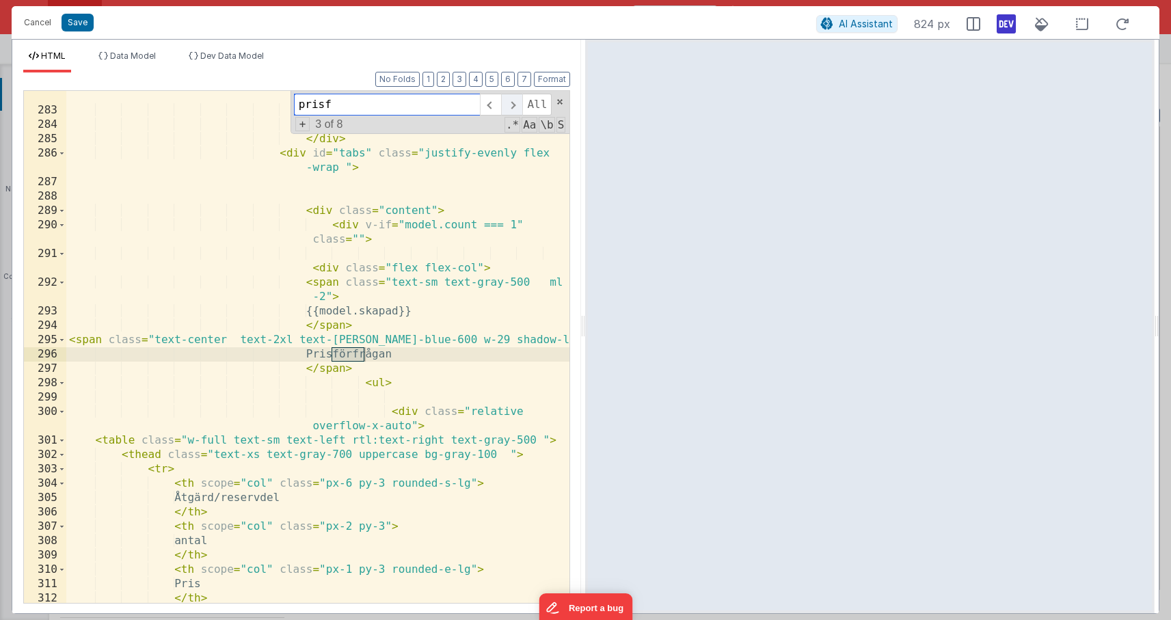
click at [516, 109] on span at bounding box center [511, 105] width 21 height 22
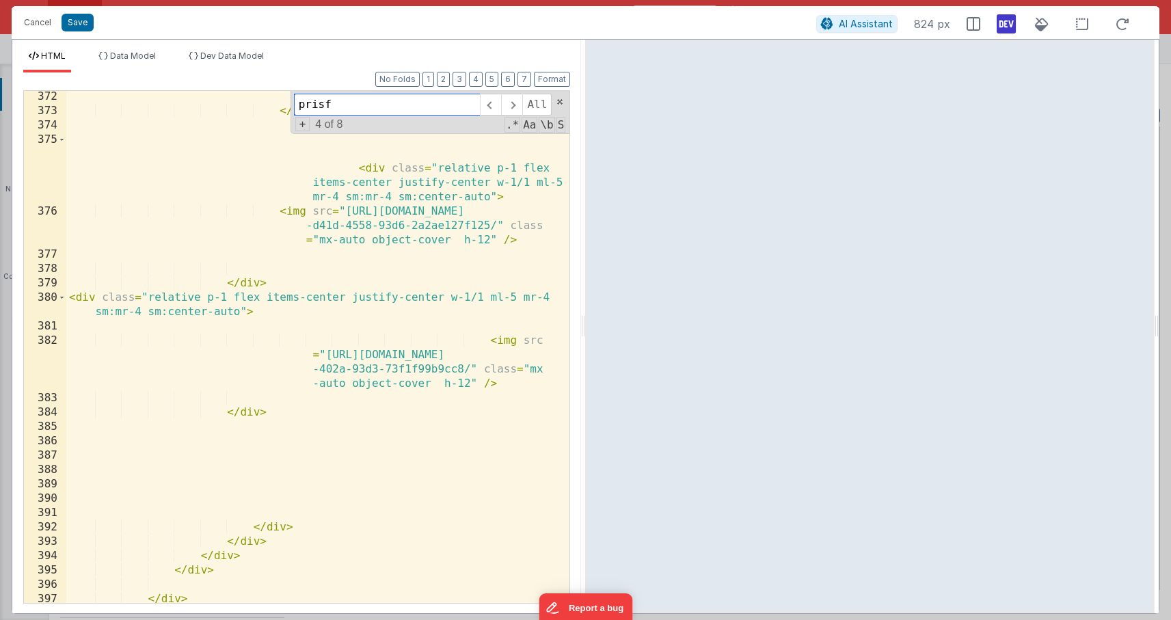
scroll to position [6967, 0]
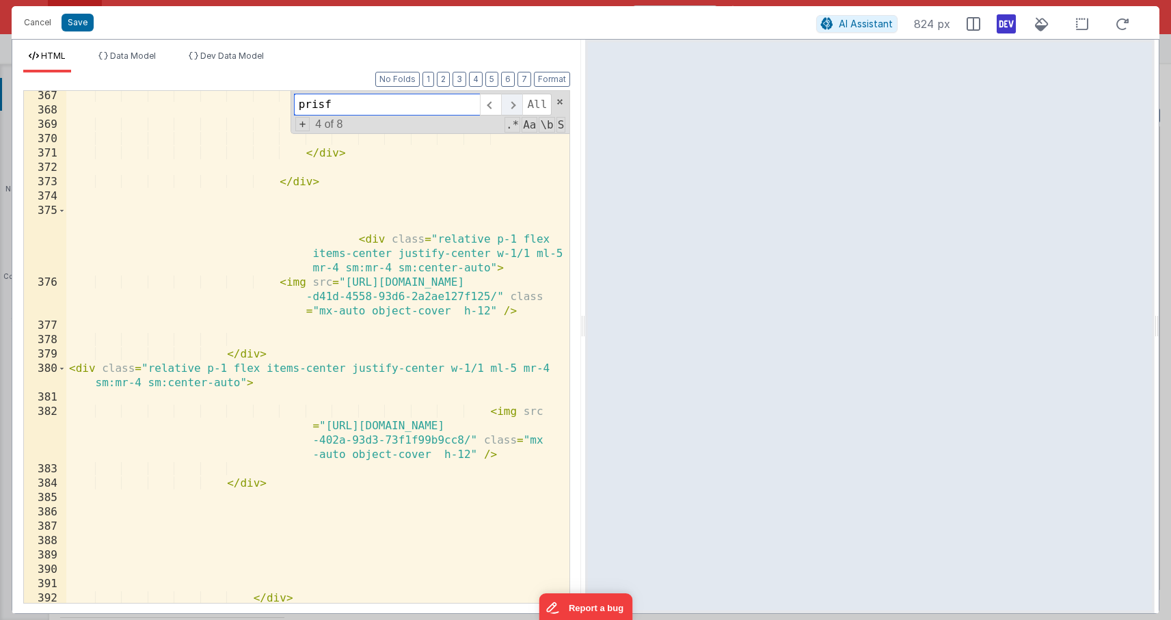
click at [509, 110] on span at bounding box center [511, 105] width 21 height 22
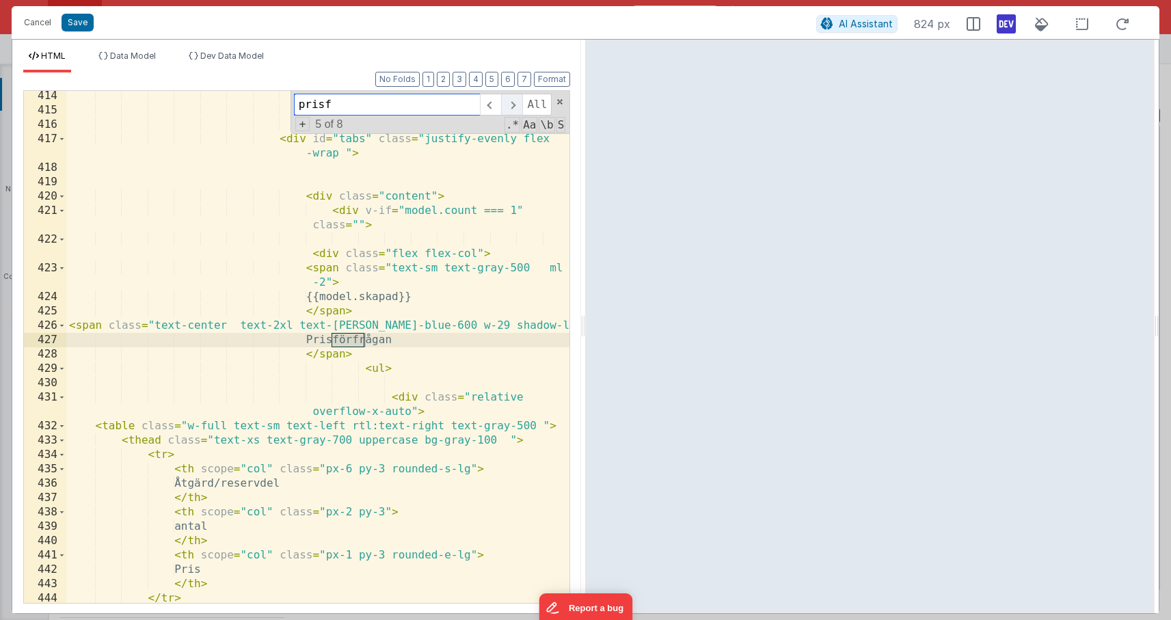
click at [509, 110] on span at bounding box center [511, 105] width 21 height 22
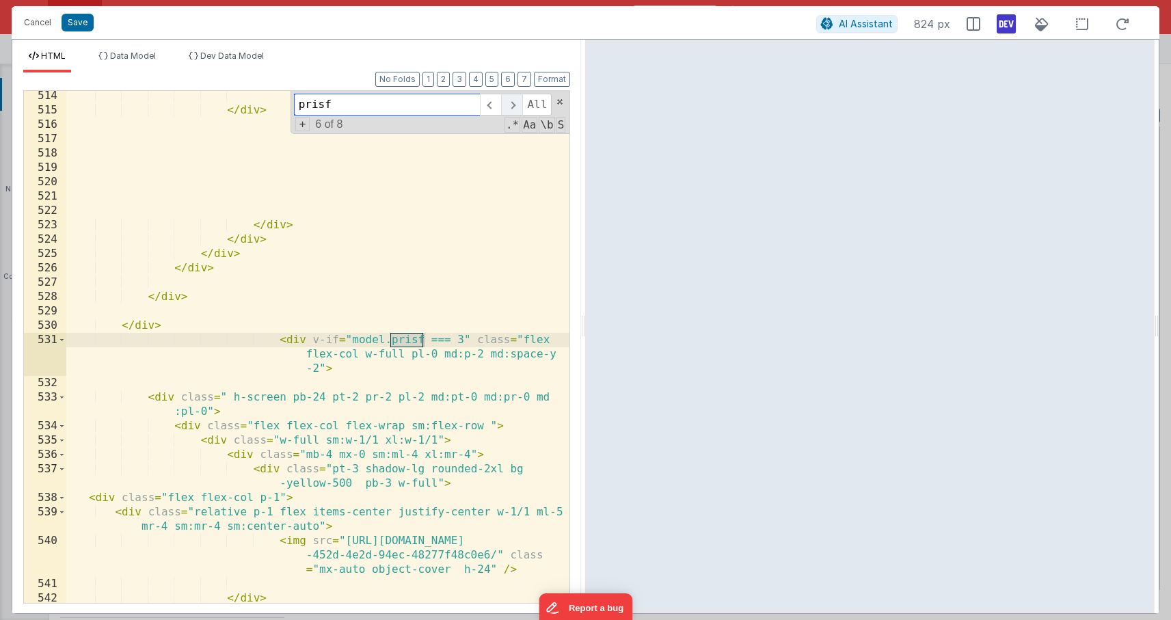
click at [509, 110] on span at bounding box center [511, 105] width 21 height 22
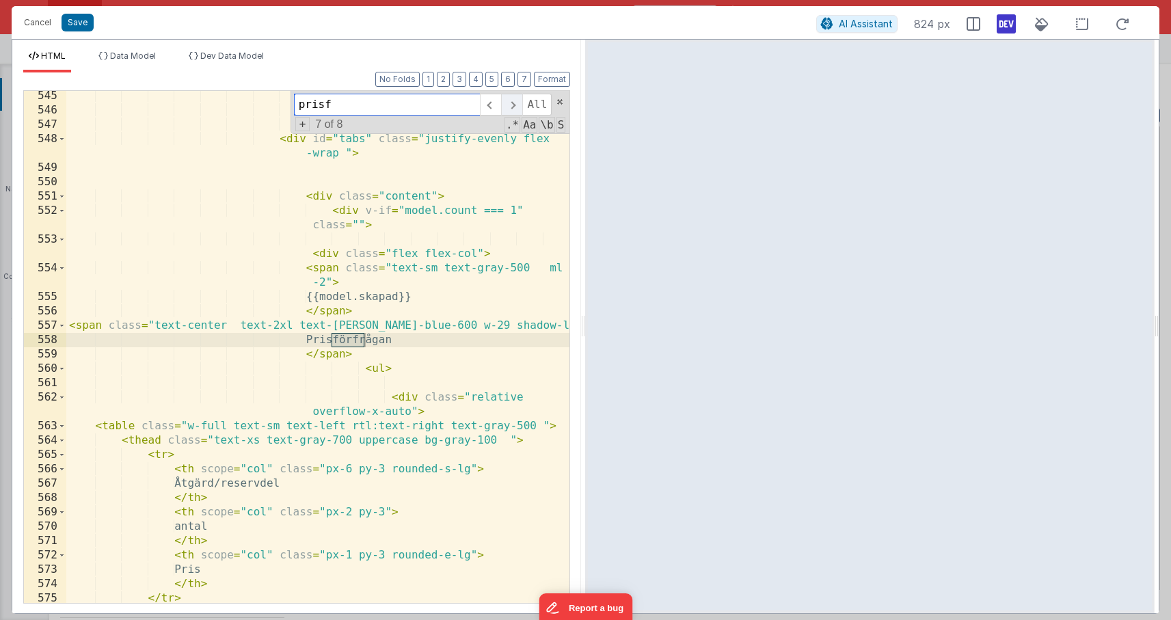
click at [509, 110] on span at bounding box center [511, 105] width 21 height 22
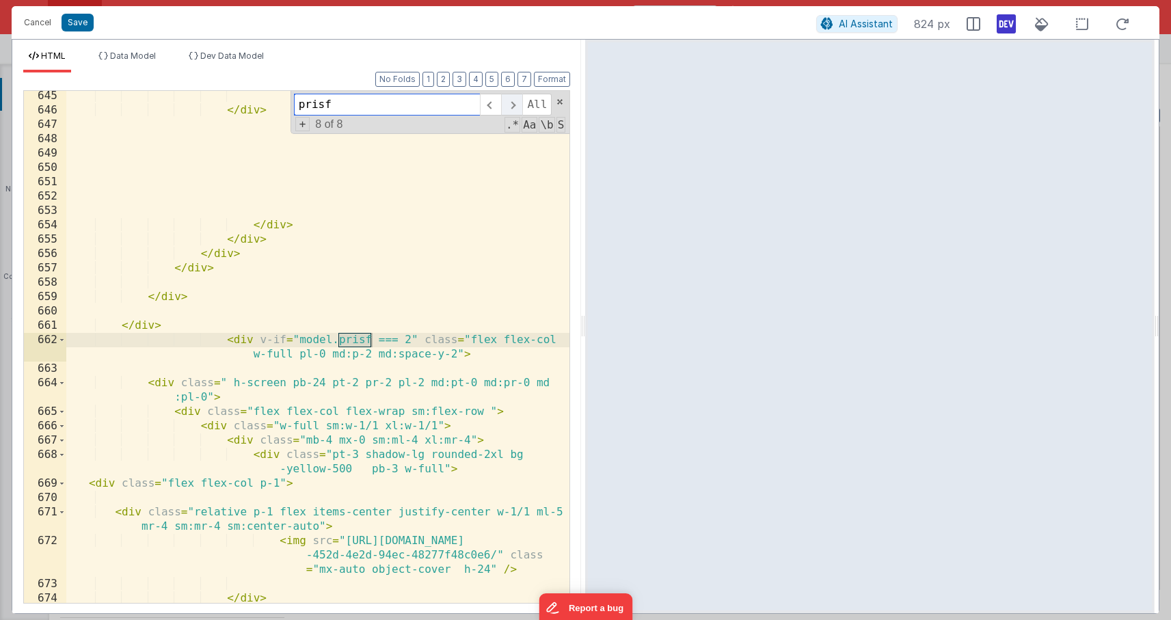
scroll to position [12294, 0]
click at [509, 110] on span at bounding box center [511, 105] width 21 height 22
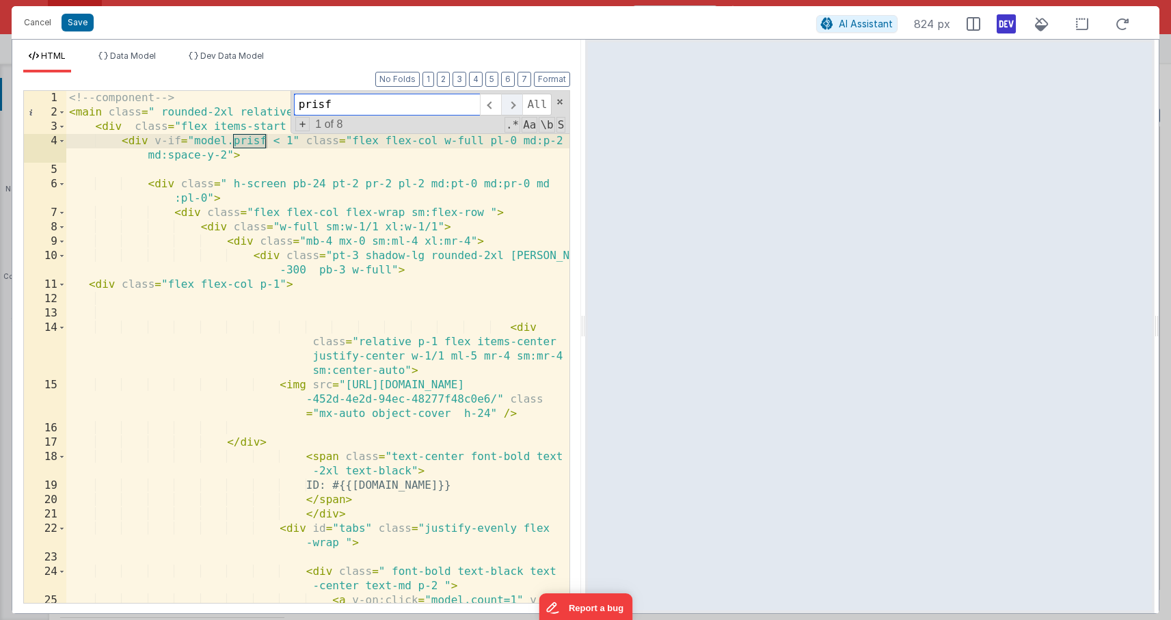
scroll to position [0, 0]
click at [509, 110] on span at bounding box center [511, 105] width 21 height 22
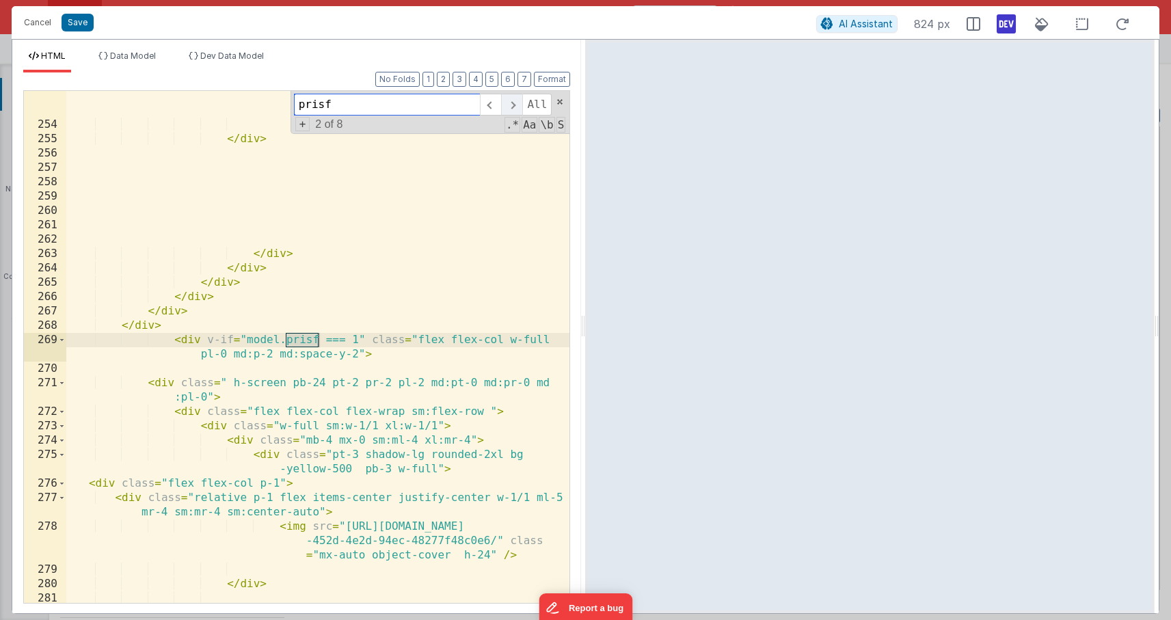
click at [509, 110] on span at bounding box center [511, 105] width 21 height 22
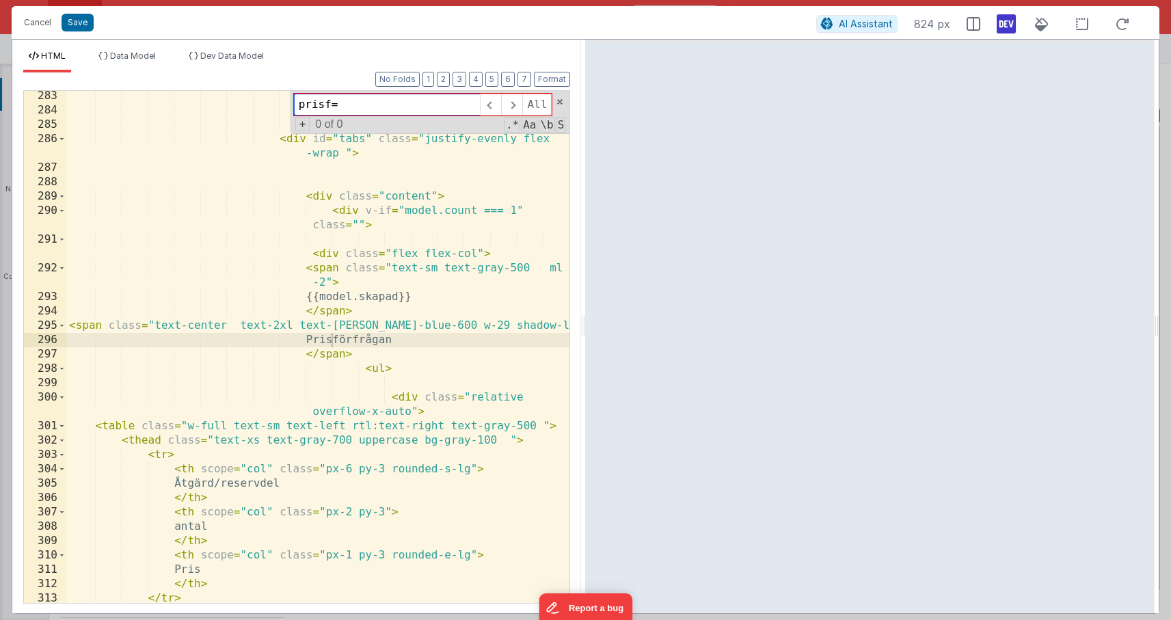
type input "prisf"
click at [507, 105] on span at bounding box center [511, 105] width 21 height 22
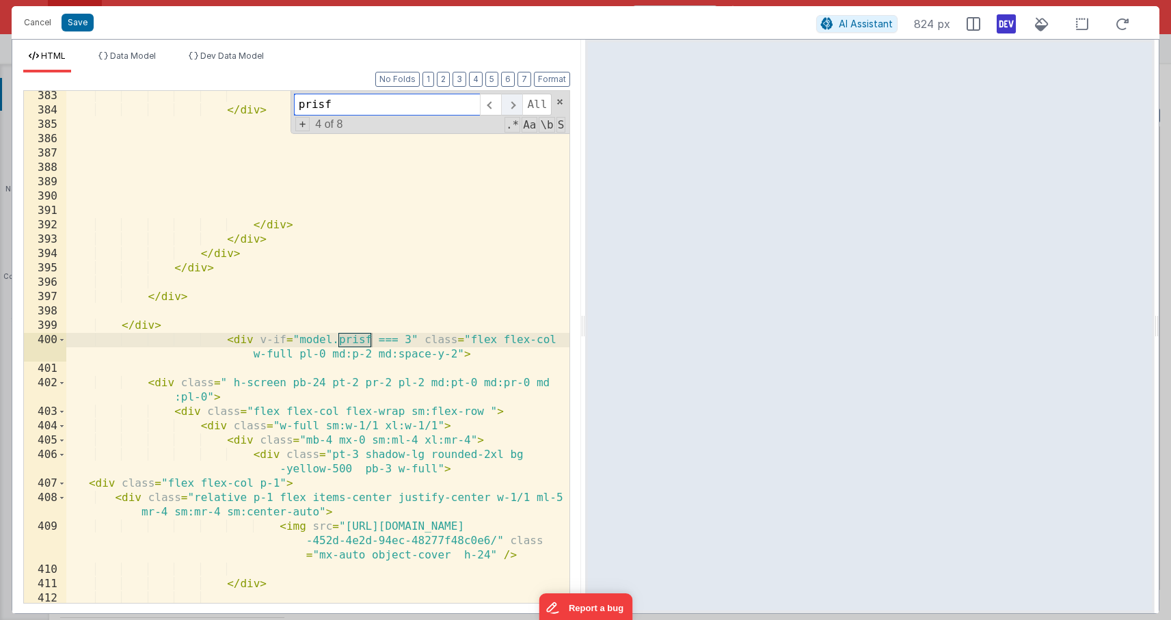
click at [507, 105] on span at bounding box center [511, 105] width 21 height 22
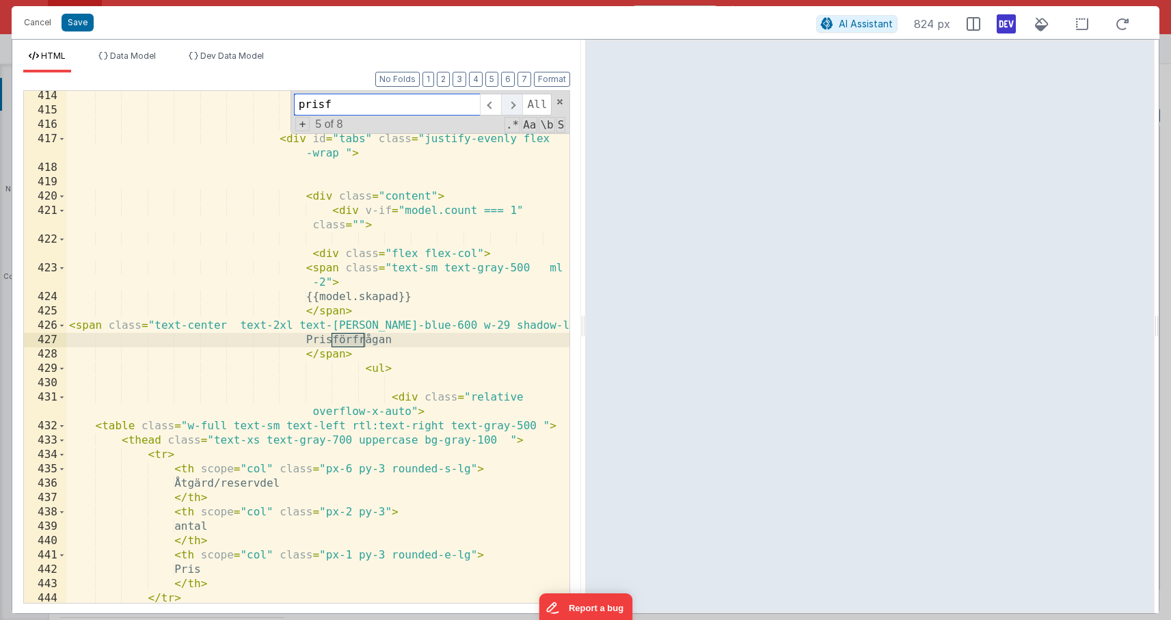
click at [507, 105] on span at bounding box center [511, 105] width 21 height 22
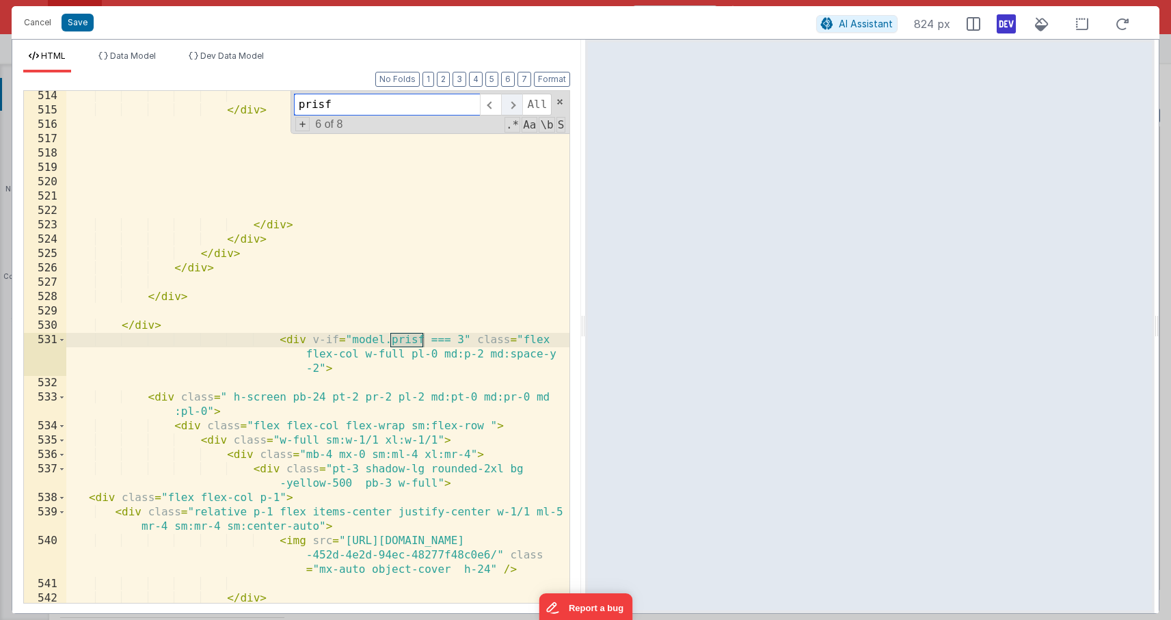
click at [507, 105] on span at bounding box center [511, 105] width 21 height 22
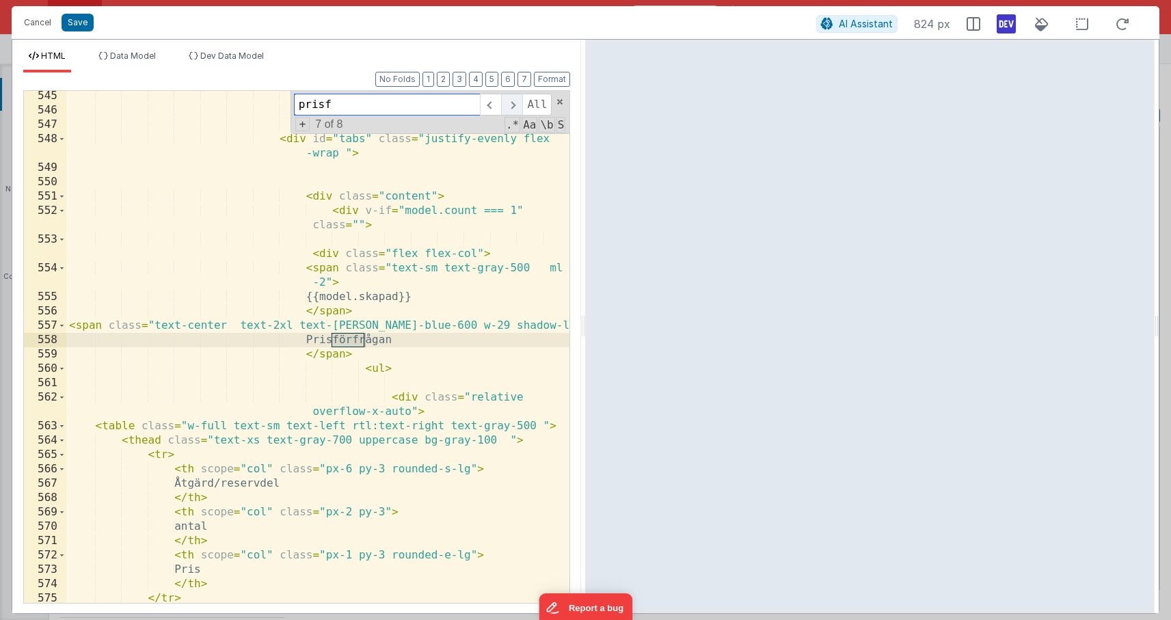
click at [507, 105] on span at bounding box center [511, 105] width 21 height 22
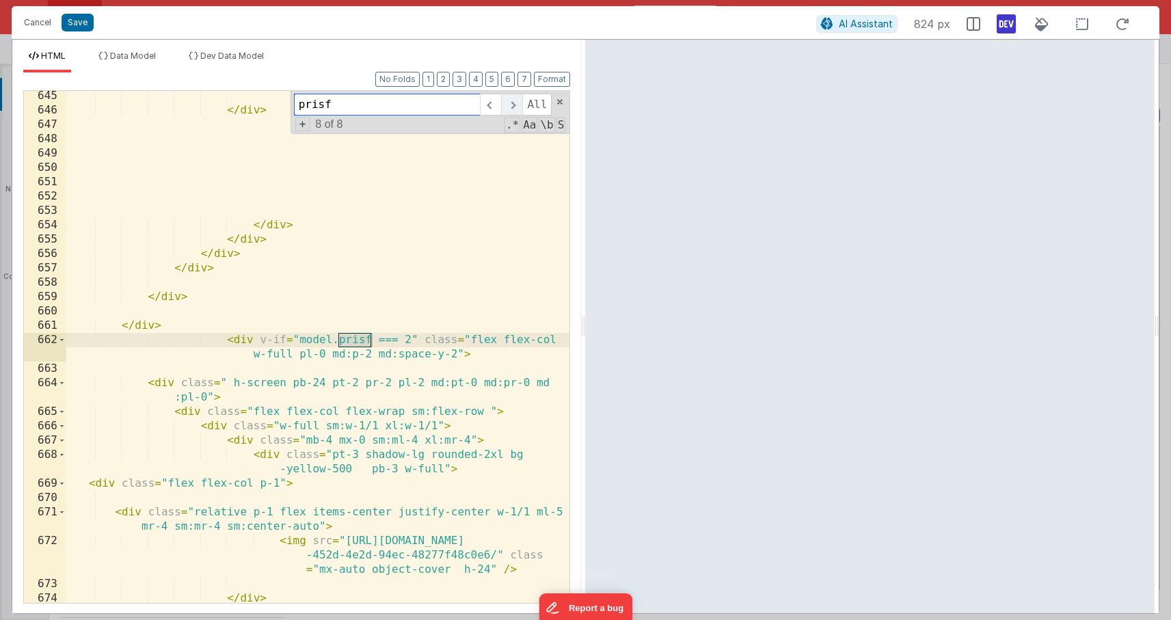
click at [507, 105] on span at bounding box center [511, 105] width 21 height 22
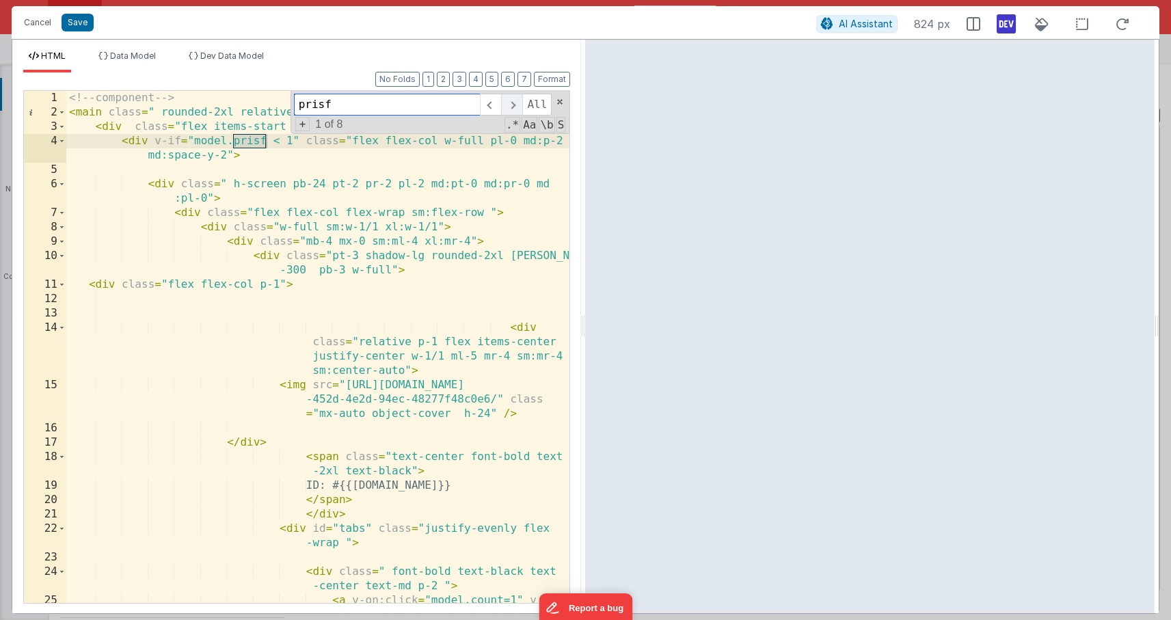
scroll to position [0, 0]
click at [508, 103] on span at bounding box center [511, 105] width 21 height 22
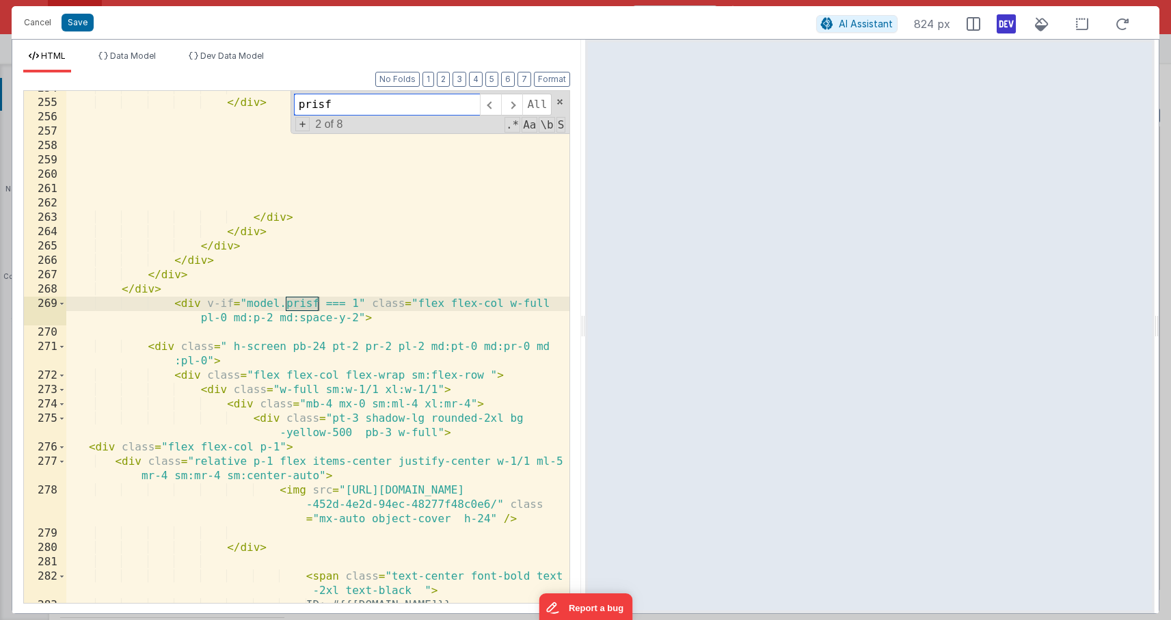
scroll to position [4909, 0]
click at [58, 300] on span at bounding box center [62, 301] width 8 height 14
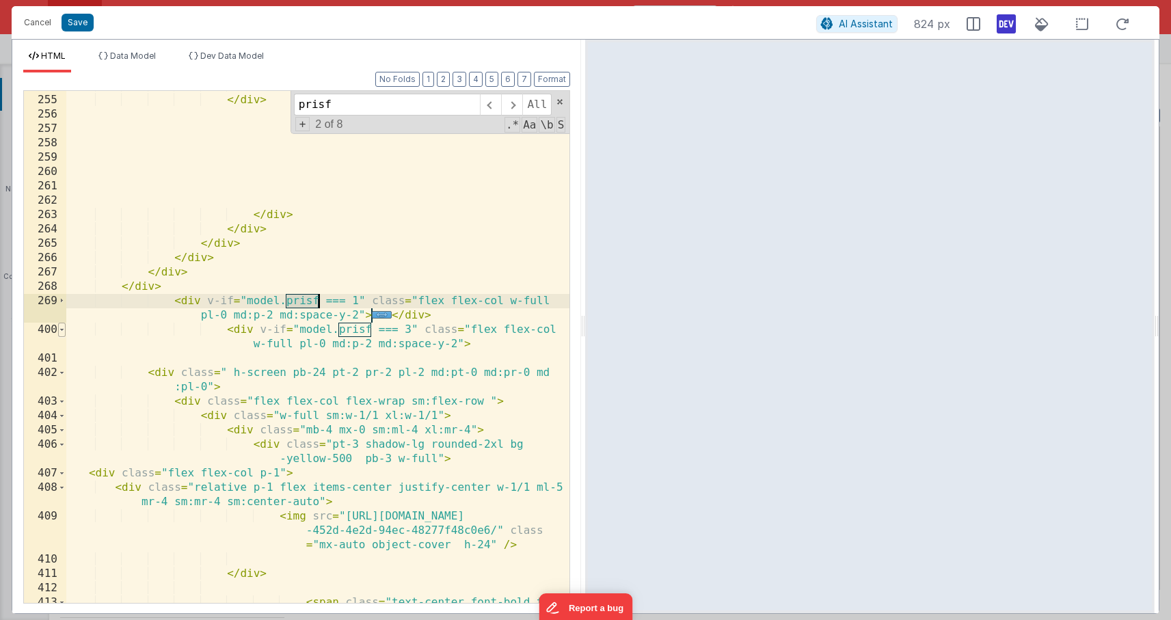
click at [61, 327] on span at bounding box center [62, 330] width 8 height 14
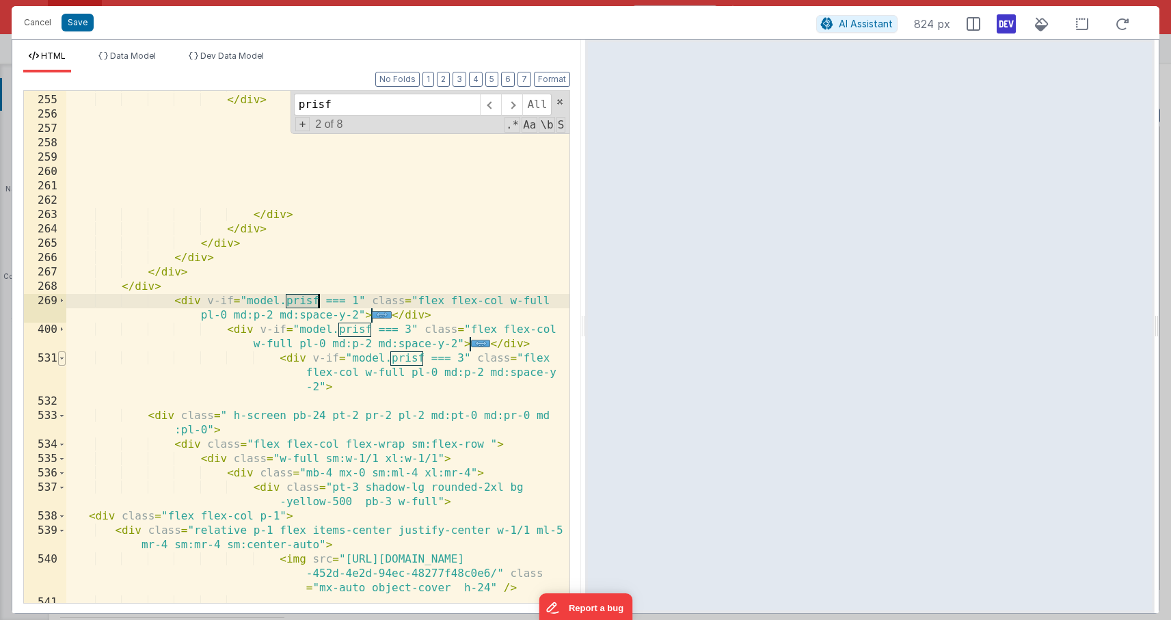
click at [62, 358] on span at bounding box center [62, 358] width 8 height 14
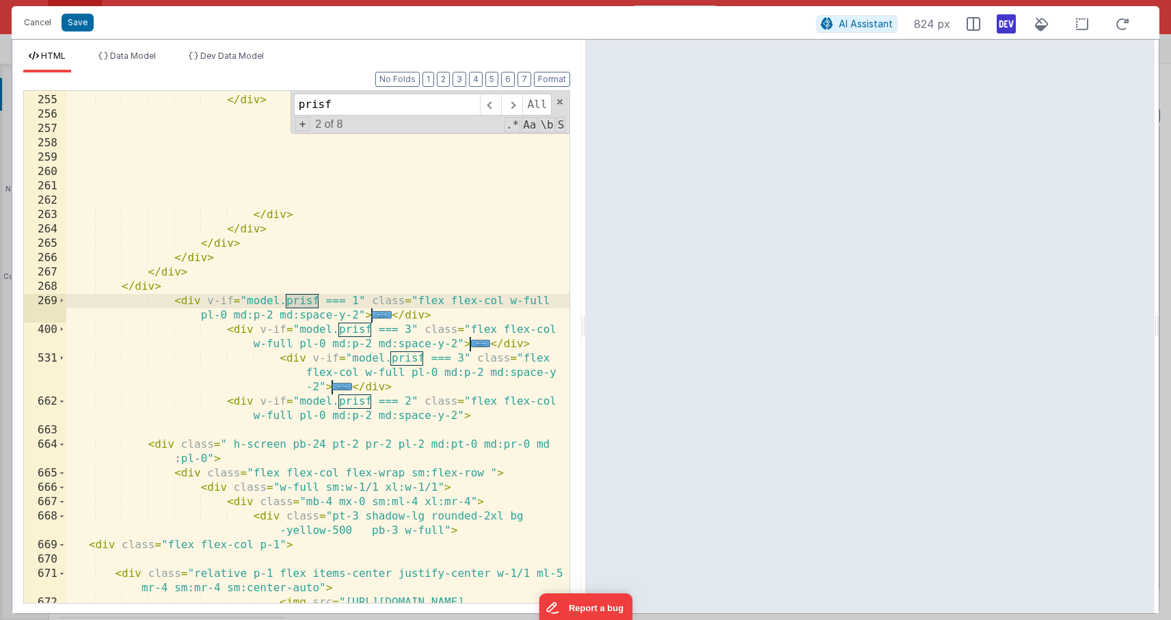
click at [460, 356] on div "</ div > </ div > </ div > </ div > </ div > </ div > </ div > < div v-if = "mo…" at bounding box center [317, 364] width 503 height 570
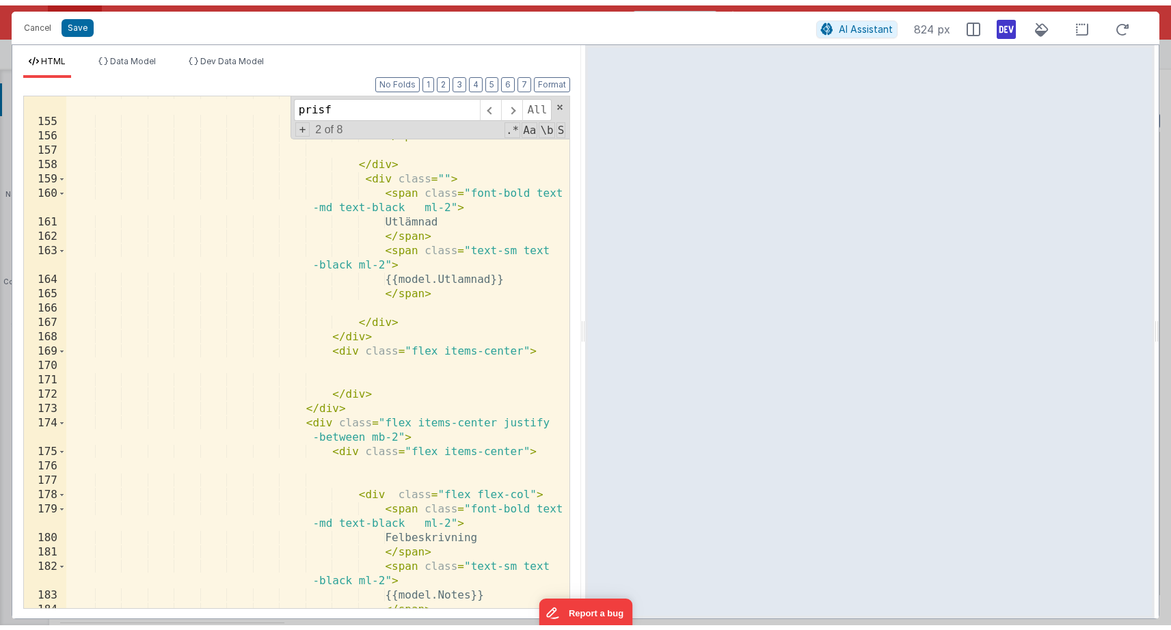
scroll to position [3126, 0]
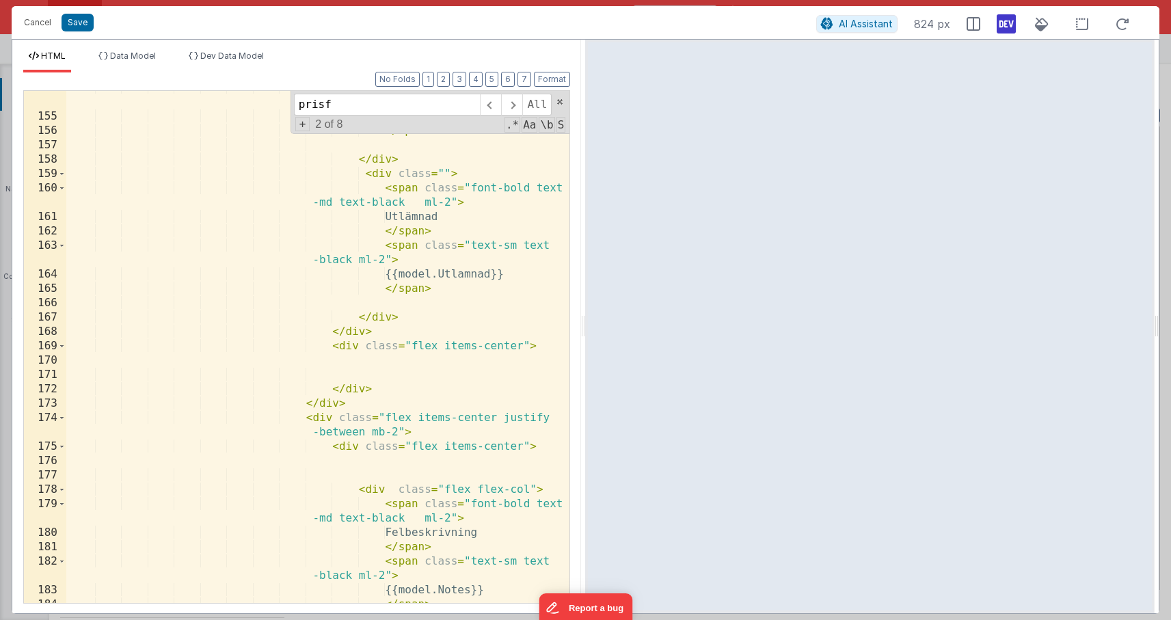
click at [70, 33] on div "Cancel Save AI Assistant 824 px" at bounding box center [586, 22] width 1148 height 33
click at [76, 22] on button "Save" at bounding box center [78, 23] width 32 height 18
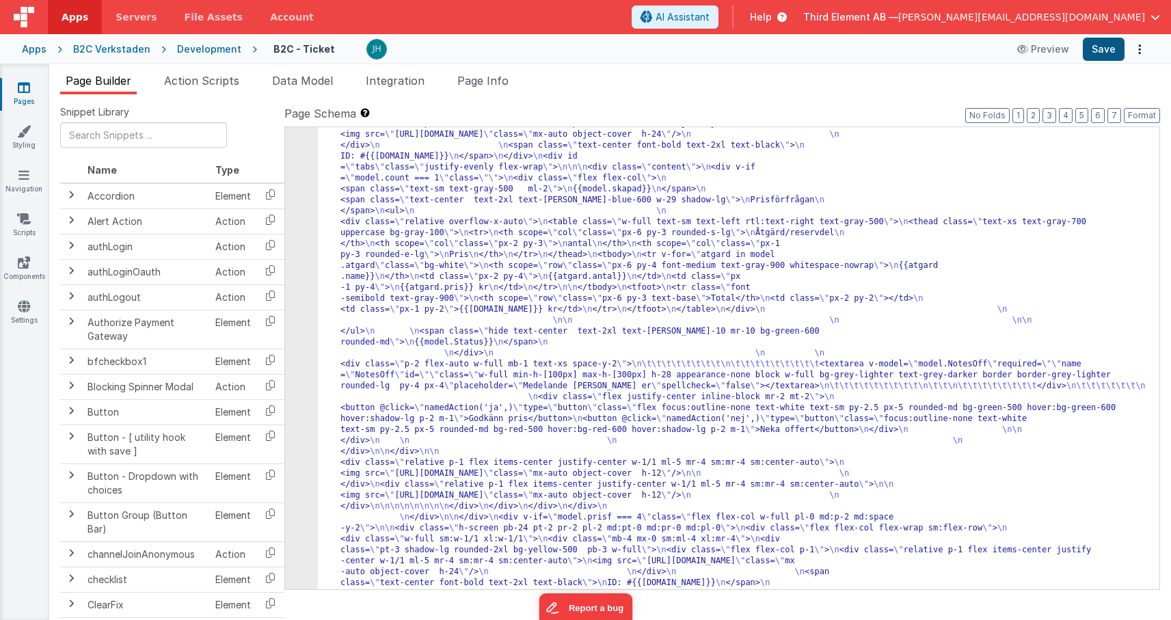
click at [1101, 50] on button "Save" at bounding box center [1104, 49] width 42 height 23
click at [1100, 50] on button "Save" at bounding box center [1104, 49] width 42 height 23
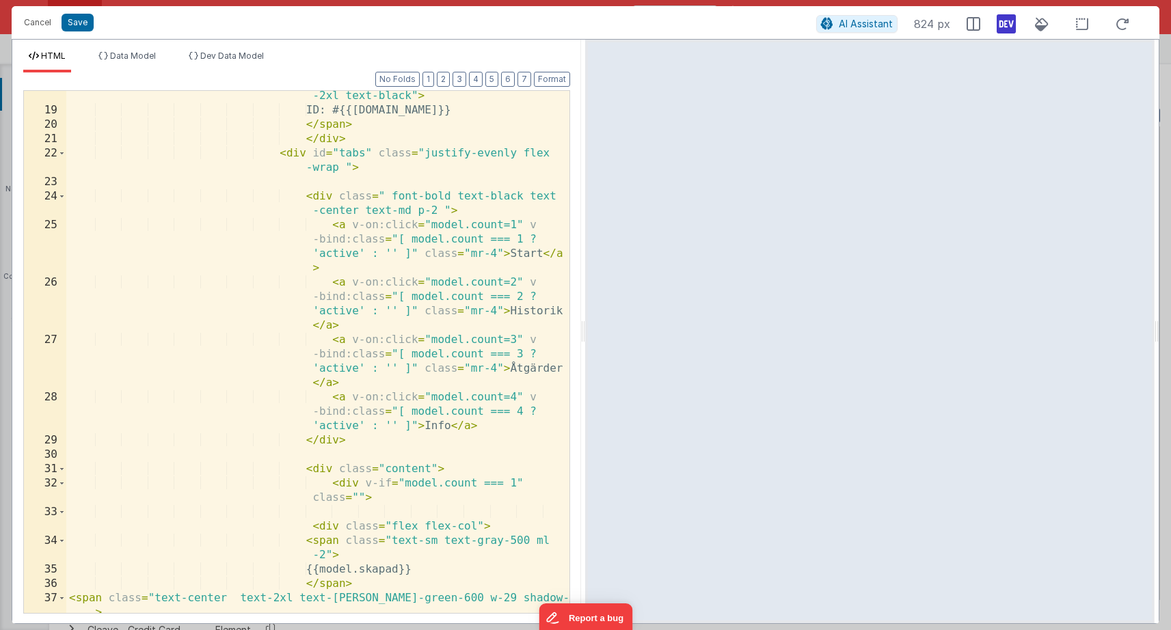
scroll to position [375, 0]
click at [487, 151] on div "< span class = "text-center font-bold text -2xl text-black" > ID: #{{[DOMAIN_NA…" at bounding box center [317, 358] width 503 height 566
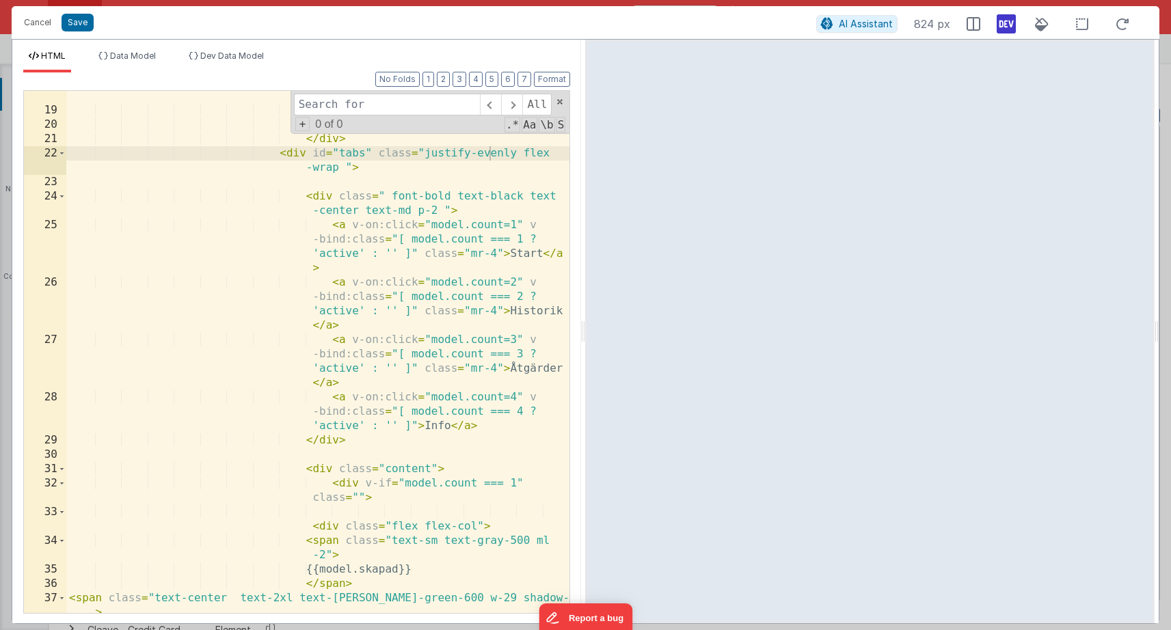
type input "<div v-if="model.prisf === 3" class="flex flex-col w-full pl-0 md:p-2 md:space-…"
drag, startPoint x: 613, startPoint y: 21, endPoint x: 381, endPoint y: 104, distance: 246.1
click at [381, 104] on input at bounding box center [387, 105] width 186 height 22
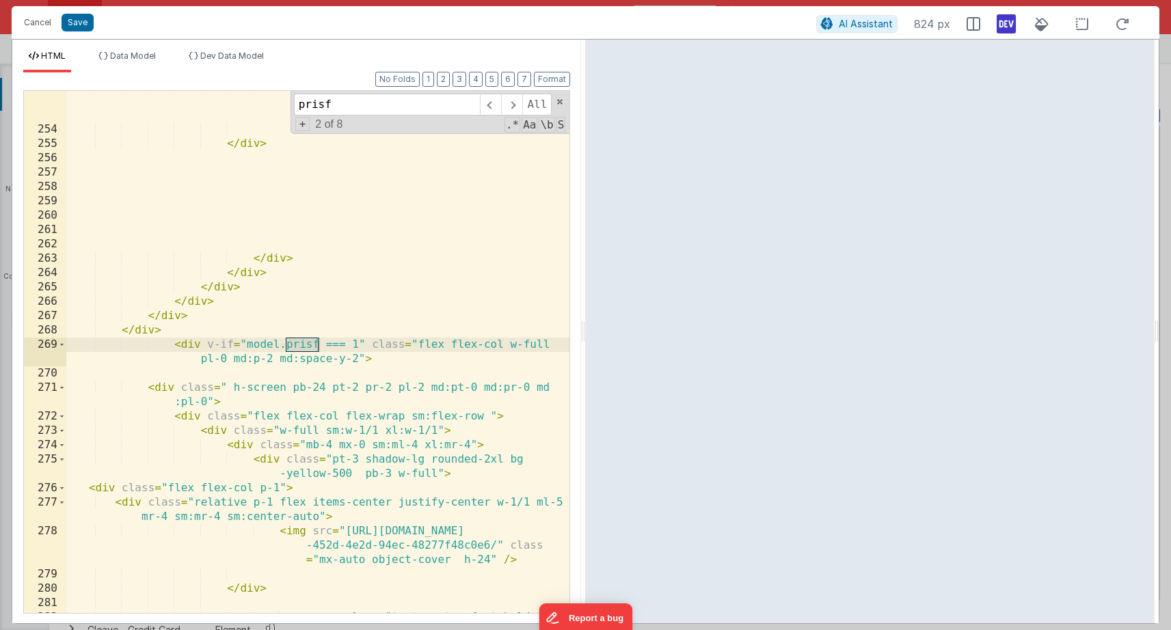
scroll to position [4865, 0]
type input "prisf"
click at [61, 349] on span at bounding box center [62, 345] width 8 height 14
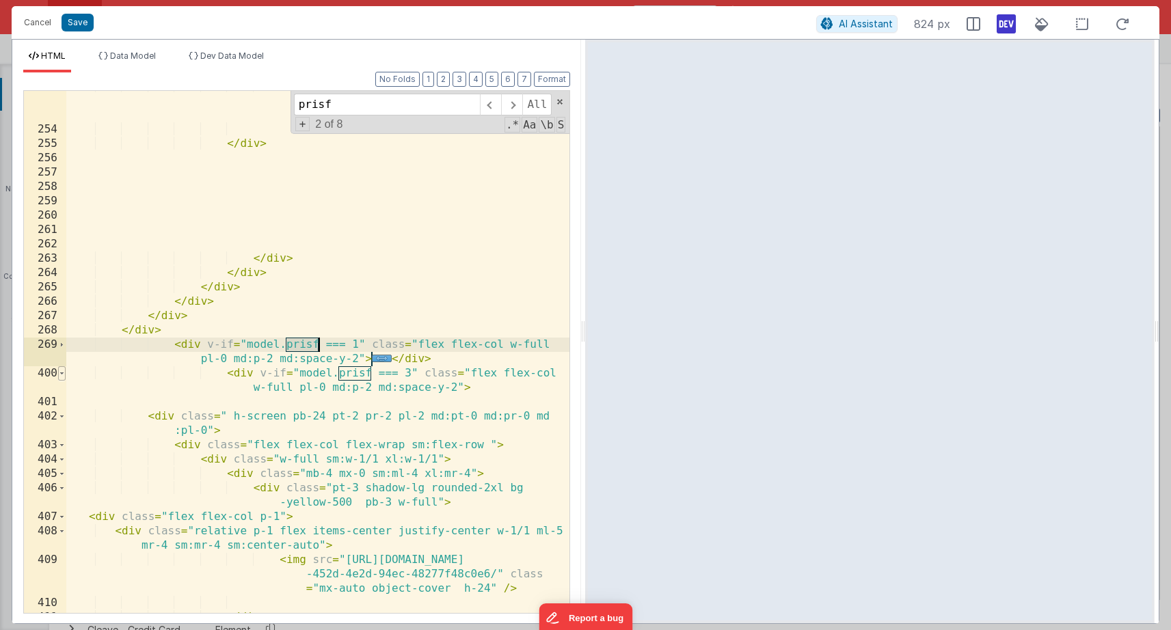
click at [60, 373] on span at bounding box center [62, 374] width 8 height 14
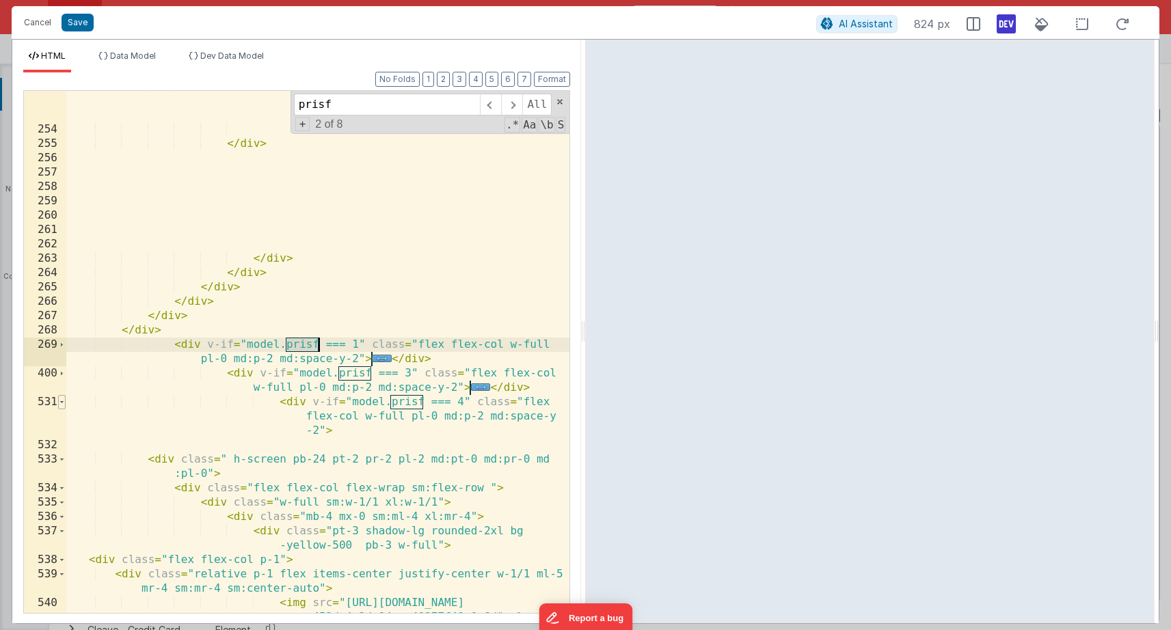
click at [63, 400] on span at bounding box center [62, 402] width 8 height 14
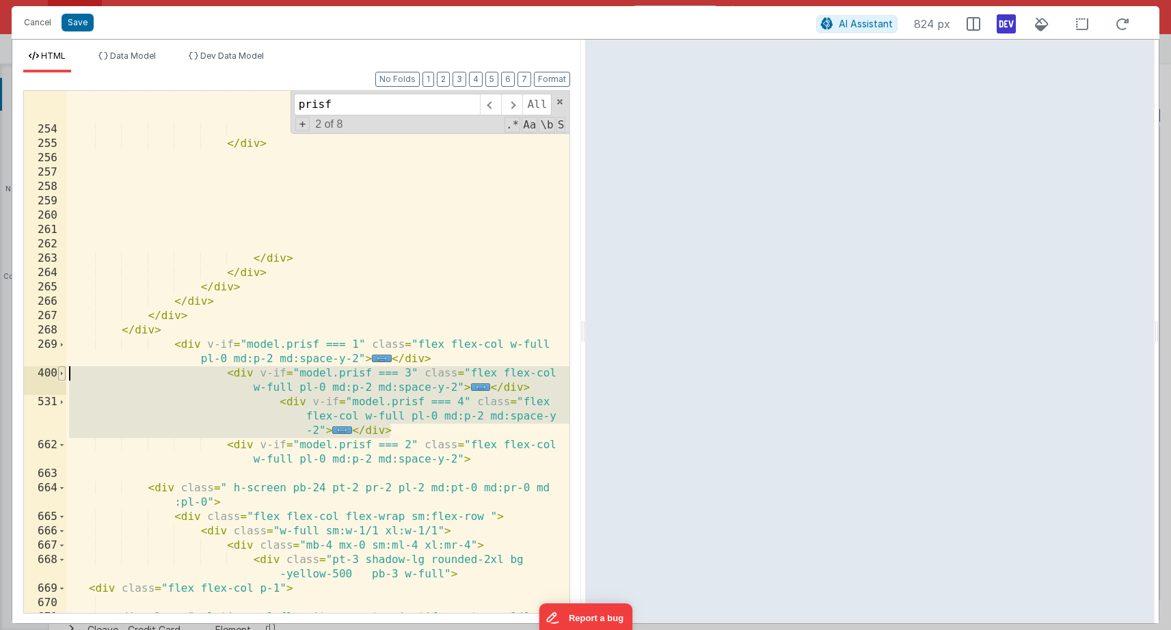
drag, startPoint x: 399, startPoint y: 432, endPoint x: 65, endPoint y: 369, distance: 339.6
click at [65, 369] on div "253 254 255 256 257 258 259 260 261 262 263 264 265 266 267 268 269 400 531 662…" at bounding box center [296, 352] width 547 height 524
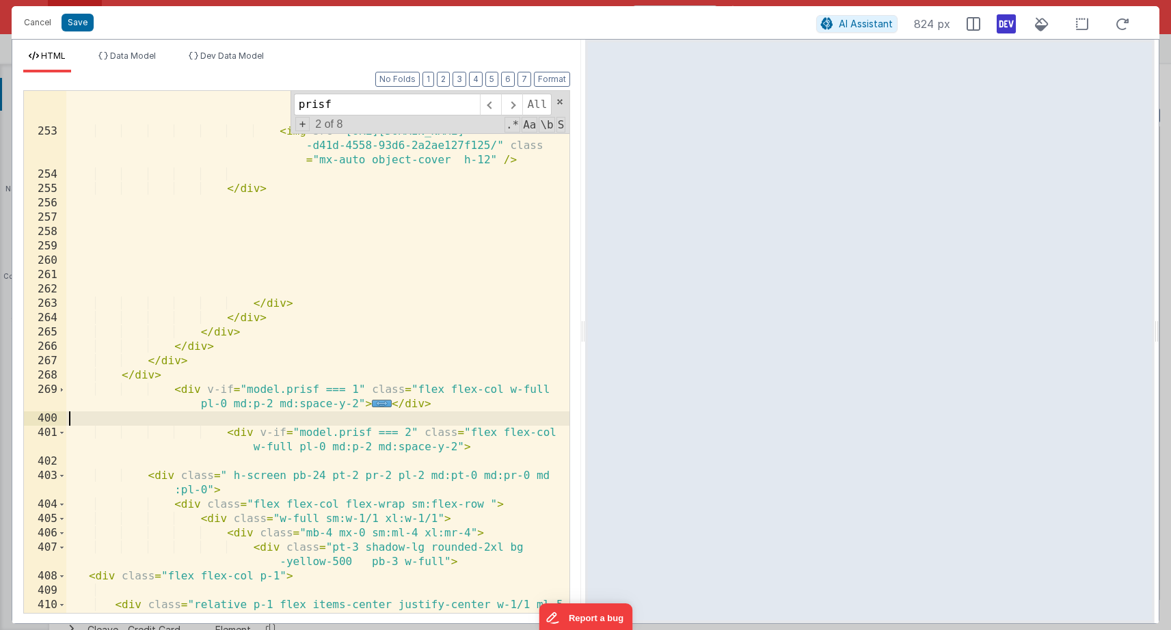
scroll to position [4841, 0]
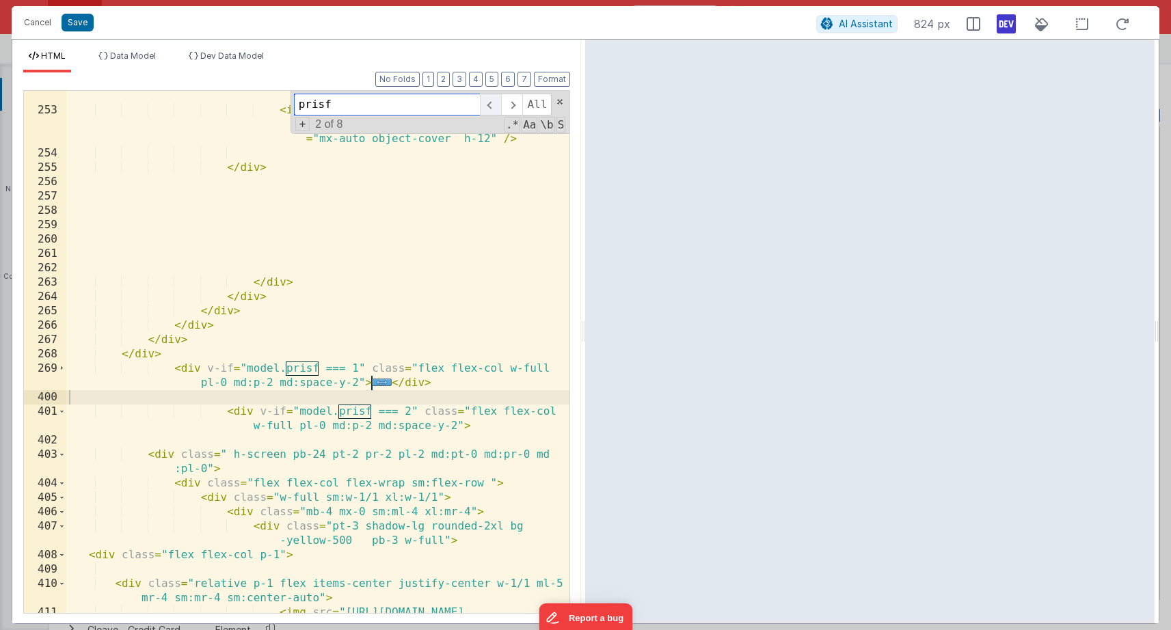
click at [486, 105] on span at bounding box center [490, 105] width 21 height 22
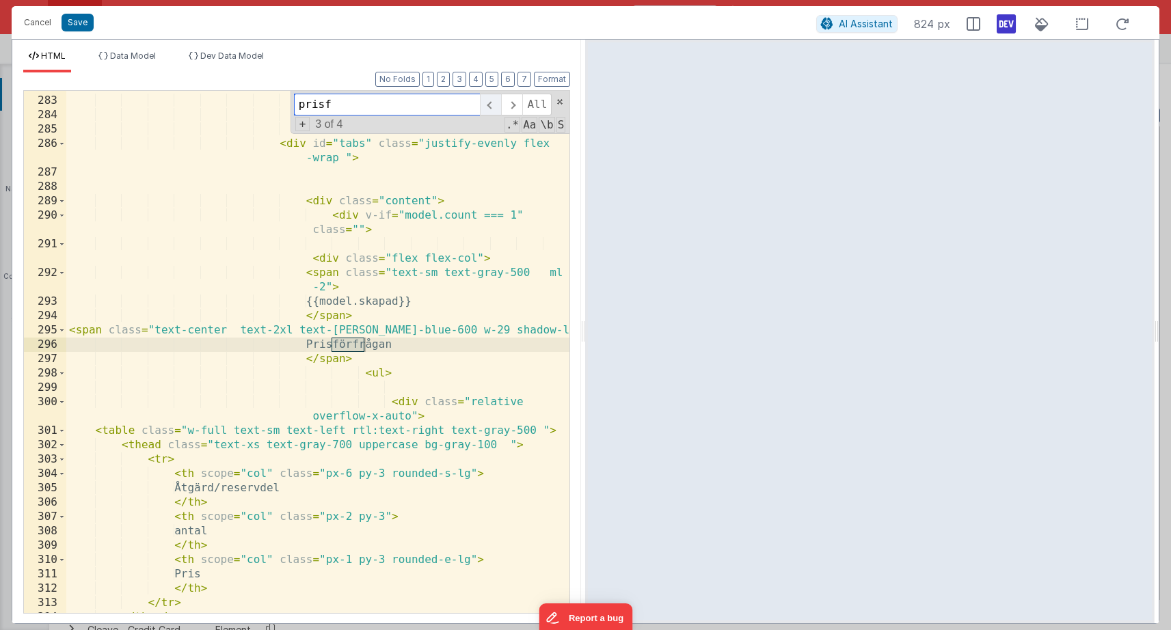
click at [486, 105] on span at bounding box center [490, 105] width 21 height 22
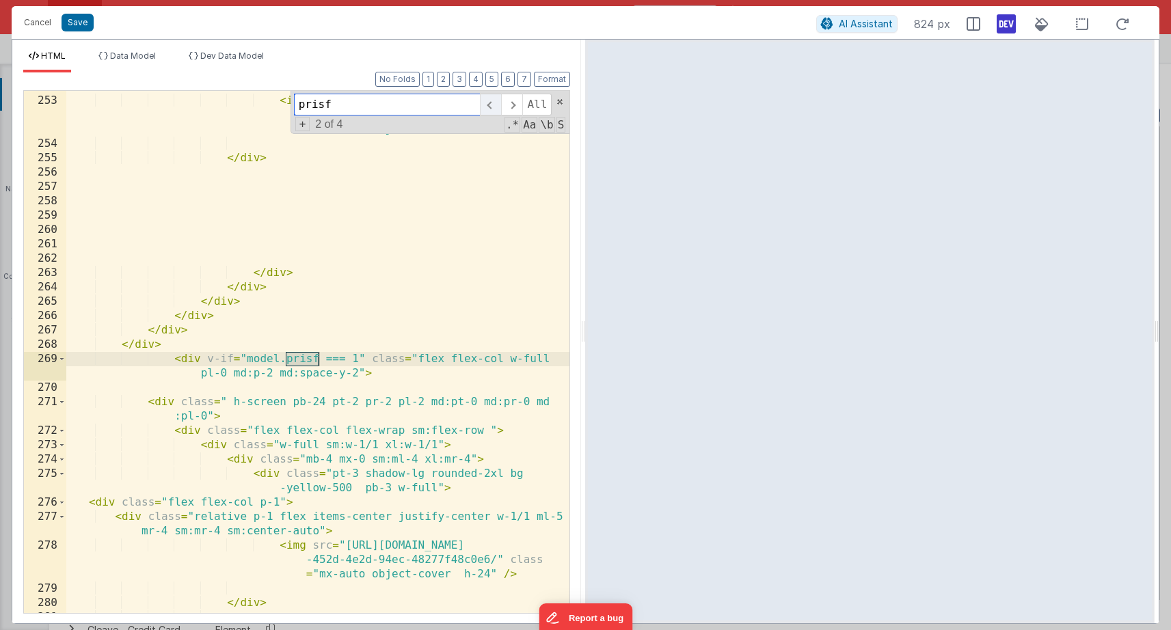
click at [486, 105] on span at bounding box center [490, 105] width 21 height 22
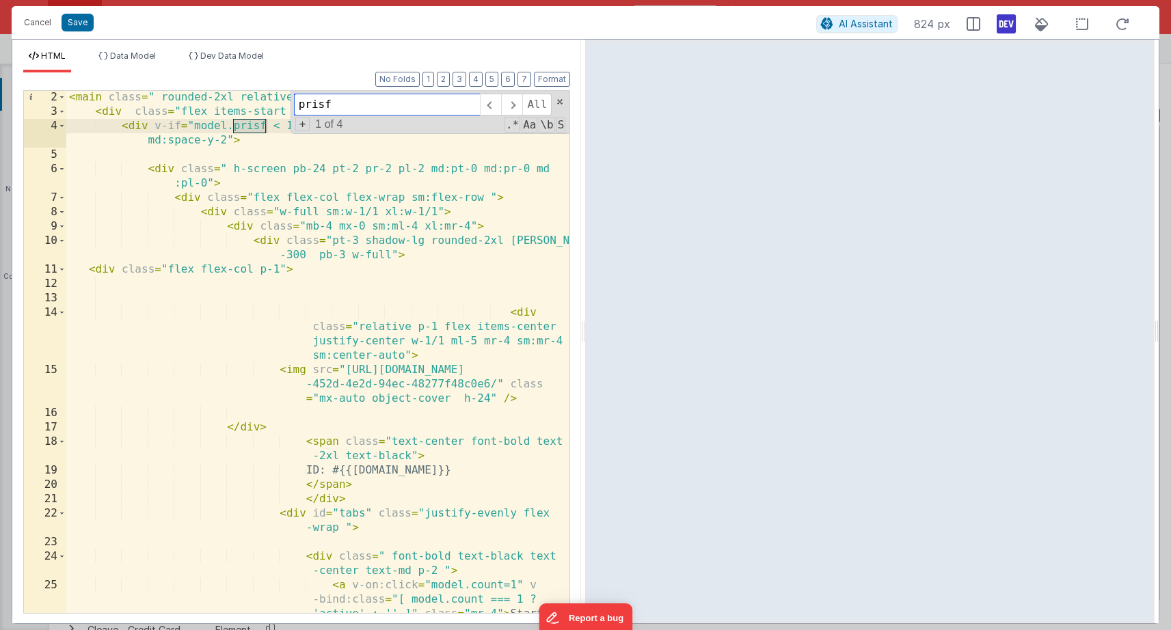
scroll to position [0, 0]
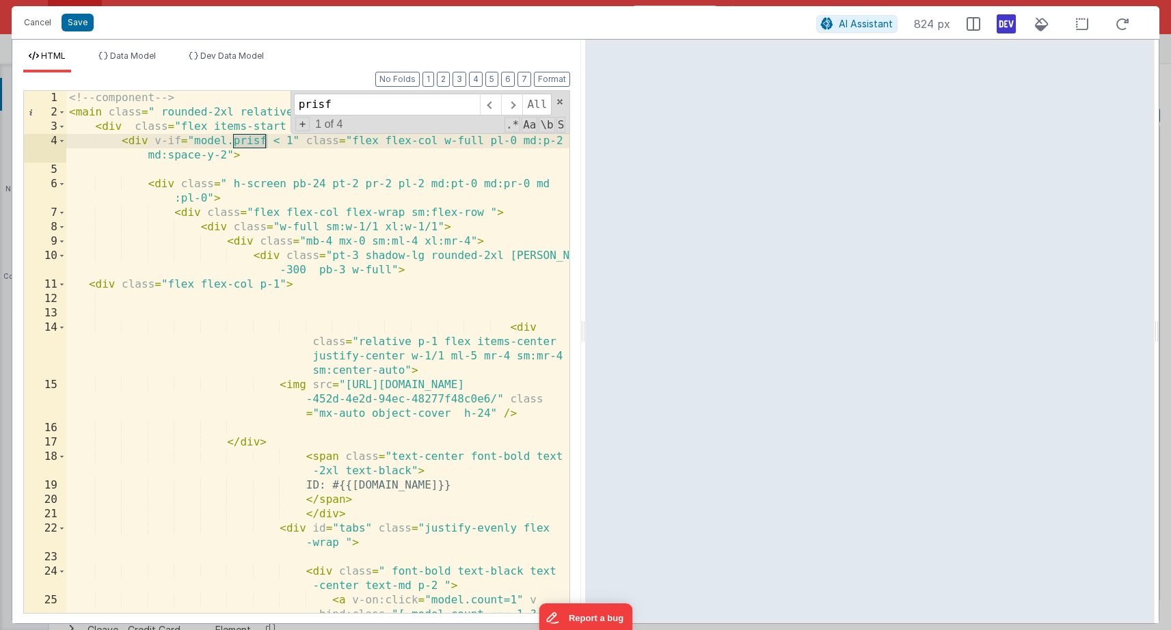
click at [146, 142] on div "<!-- component --> < main class = " rounded-2xl relative h-screen relative" > <…" at bounding box center [317, 388] width 503 height 594
click at [67, 140] on div "<!-- component --> < main class = " rounded-2xl relative h-screen relative" > <…" at bounding box center [317, 388] width 503 height 594
click at [62, 140] on span at bounding box center [62, 141] width 8 height 14
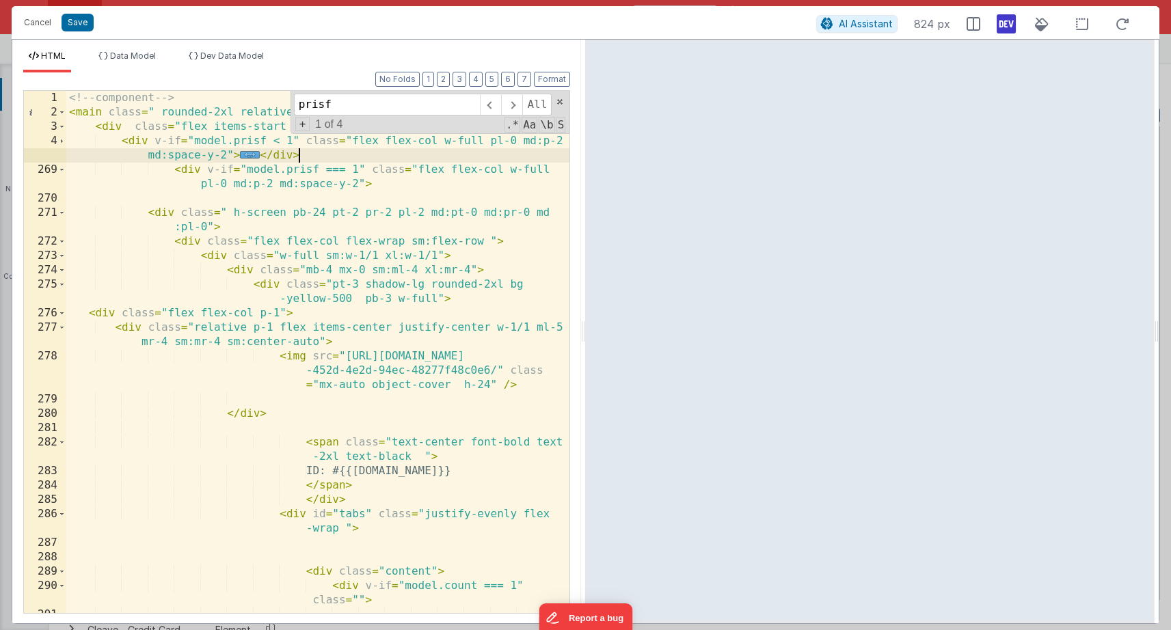
click at [320, 155] on div "<!-- component --> < main class = " rounded-2xl relative h-screen relative" > <…" at bounding box center [317, 374] width 503 height 566
drag, startPoint x: 329, startPoint y: 157, endPoint x: 34, endPoint y: 144, distance: 295.7
click at [34, 144] on div "1 2 3 4 269 270 271 272 273 274 275 276 277 278 279 280 281 282 283 284 285 286…" at bounding box center [296, 352] width 547 height 524
click at [317, 165] on div "<!-- component --> < main class = " rounded-2xl relative h-screen relative" > <…" at bounding box center [317, 374] width 503 height 566
click at [314, 155] on div "<!-- component --> < main class = " rounded-2xl relative h-screen relative" > <…" at bounding box center [317, 374] width 503 height 566
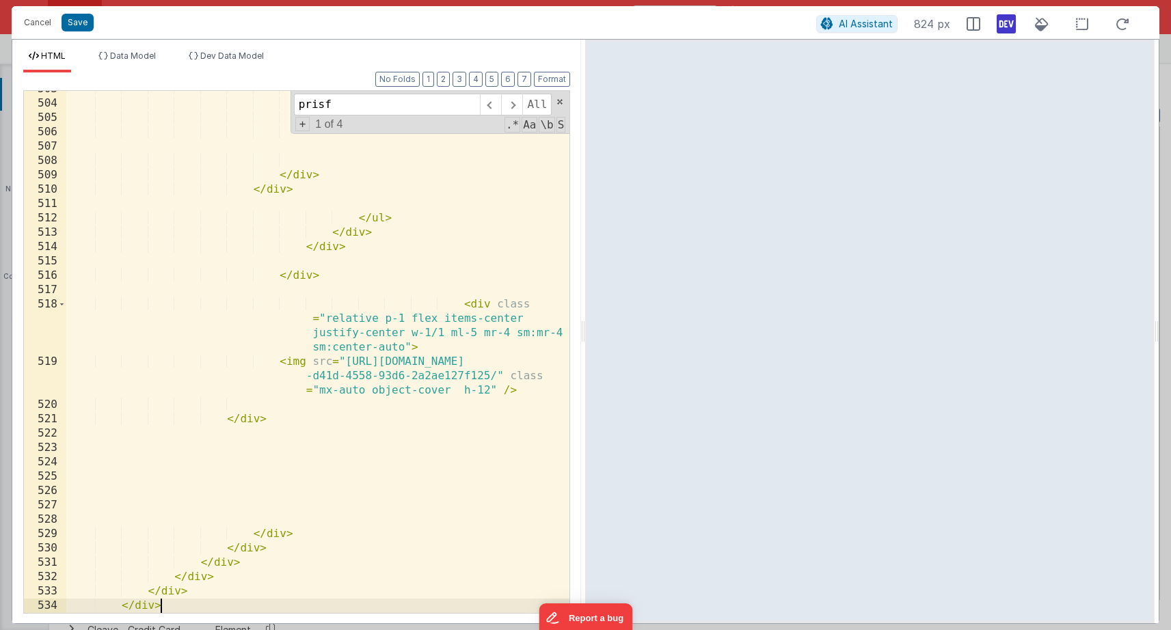
scroll to position [4523, 0]
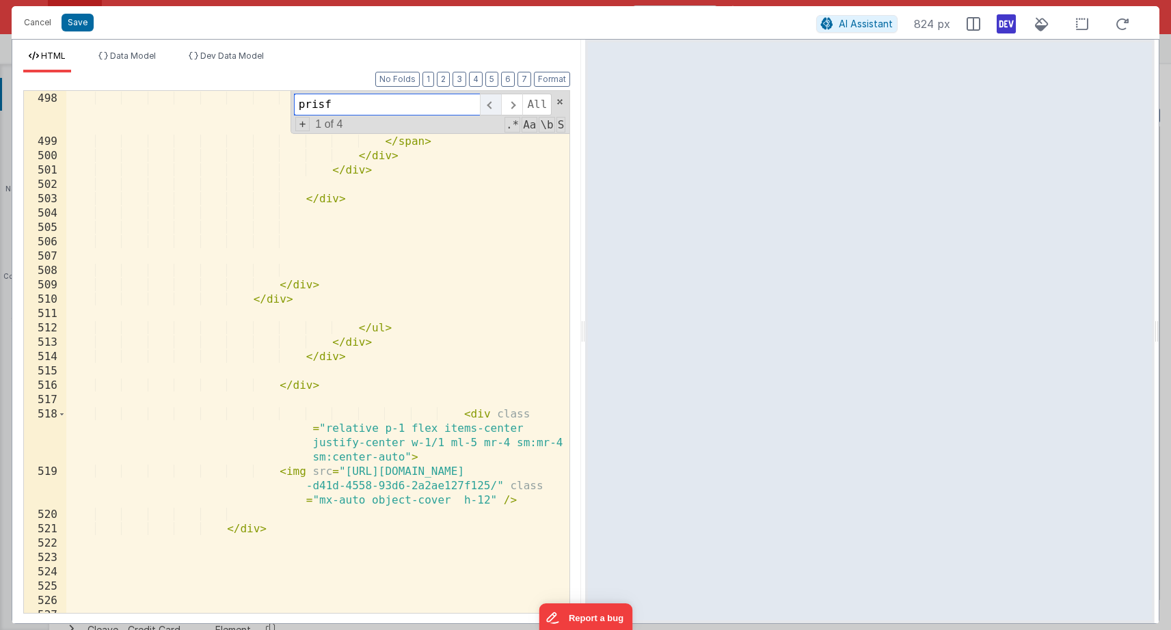
click at [492, 103] on span at bounding box center [490, 105] width 21 height 22
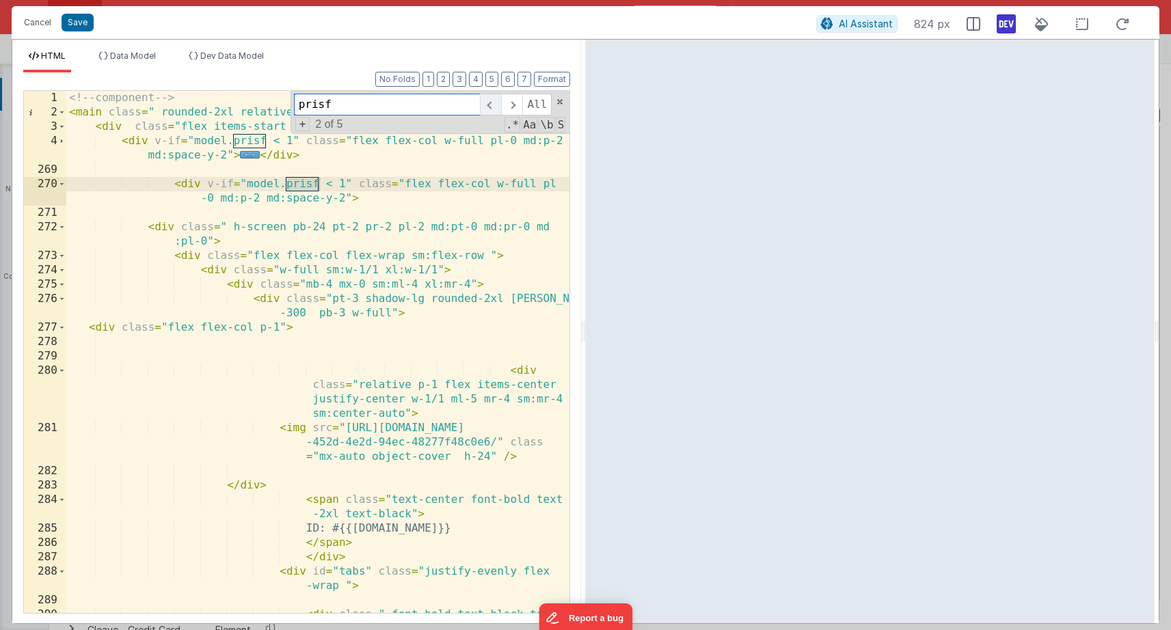
scroll to position [0, 0]
click at [332, 184] on div "<!-- component --> < main class = " rounded-2xl relative h-screen relative" > <…" at bounding box center [317, 374] width 503 height 566
click at [62, 186] on span at bounding box center [62, 184] width 8 height 14
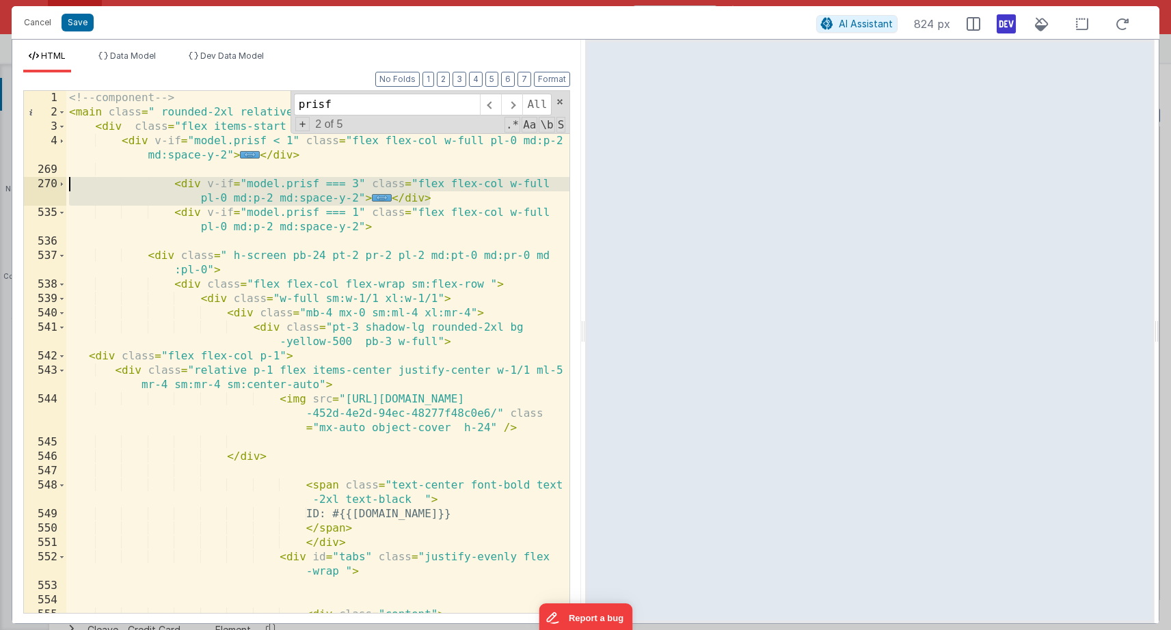
drag, startPoint x: 443, startPoint y: 198, endPoint x: 49, endPoint y: 185, distance: 394.1
click at [49, 185] on div "1 2 3 4 269 270 535 536 537 538 539 540 541 542 543 544 545 546 547 548 549 550…" at bounding box center [296, 352] width 547 height 524
click at [446, 197] on div "<!-- component --> < main class = " rounded-2xl relative h-screen relative" > <…" at bounding box center [317, 374] width 503 height 566
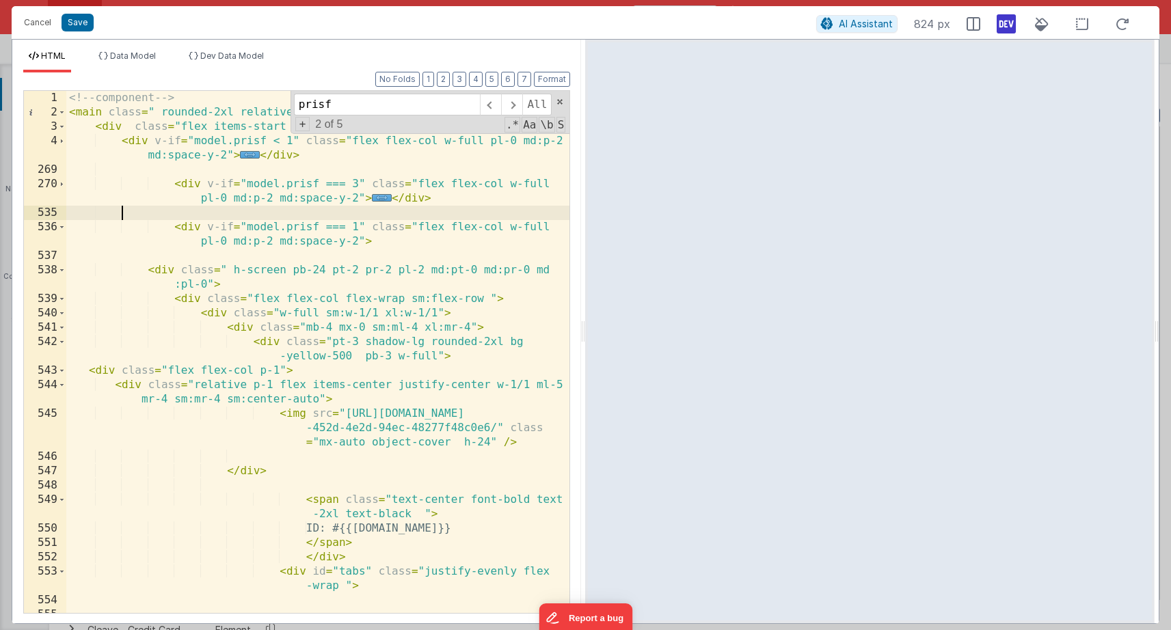
scroll to position [4662, 0]
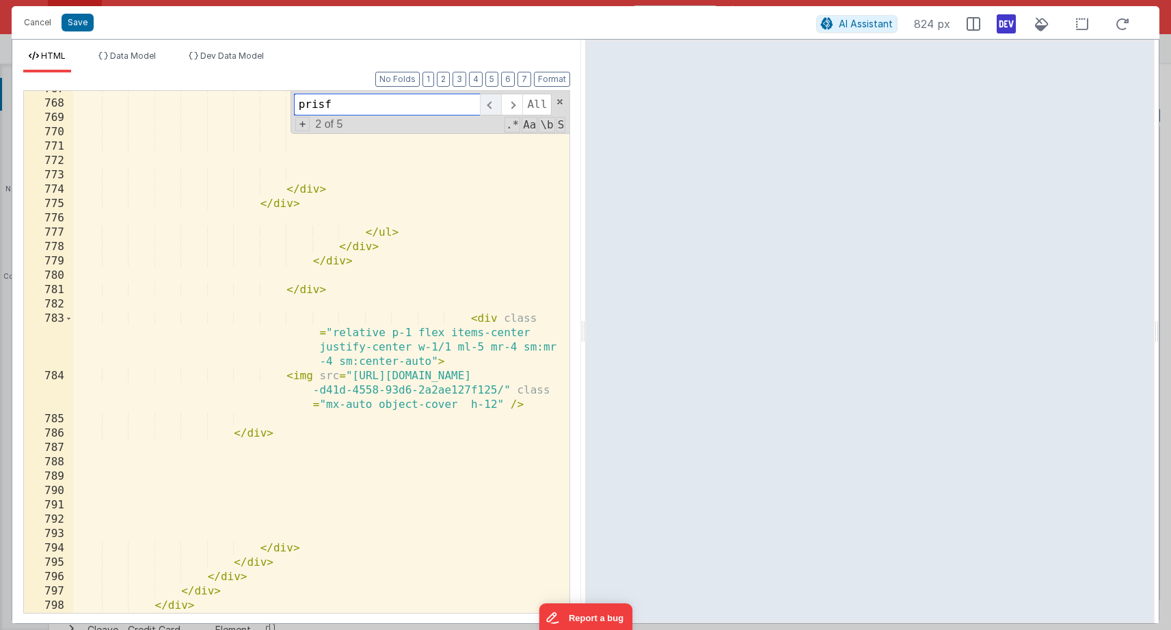
click at [487, 103] on span at bounding box center [490, 105] width 21 height 22
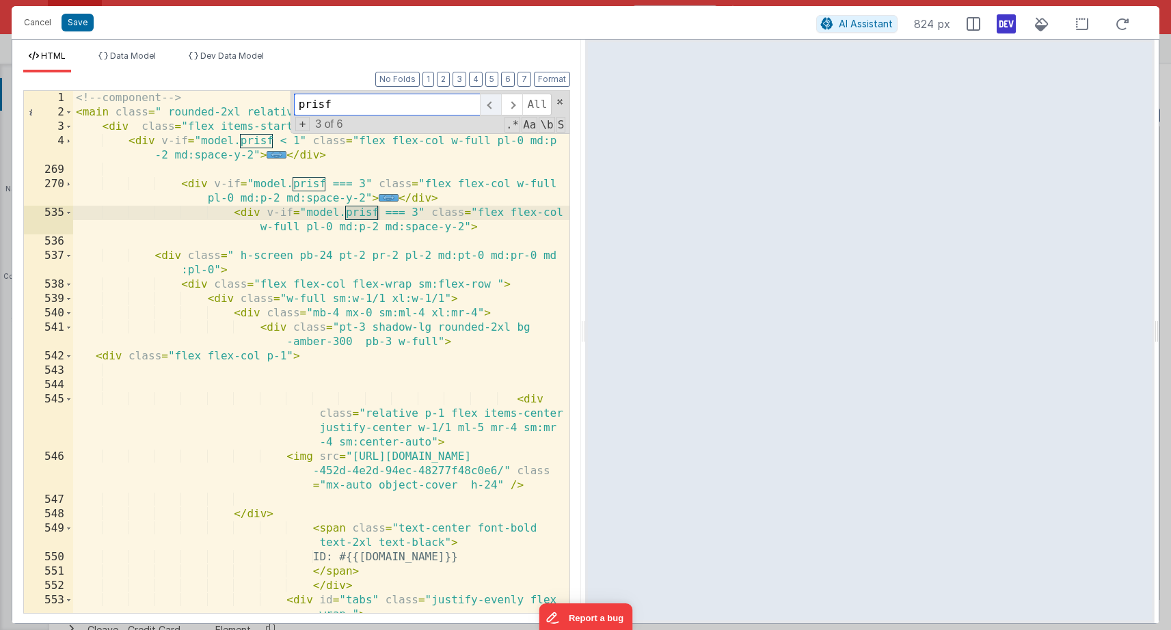
scroll to position [0, 0]
click at [416, 210] on div "<!-- component --> < main class = " rounded-2xl relative h-screen relative" > <…" at bounding box center [321, 366] width 496 height 551
click at [79, 22] on button "Save" at bounding box center [78, 23] width 32 height 18
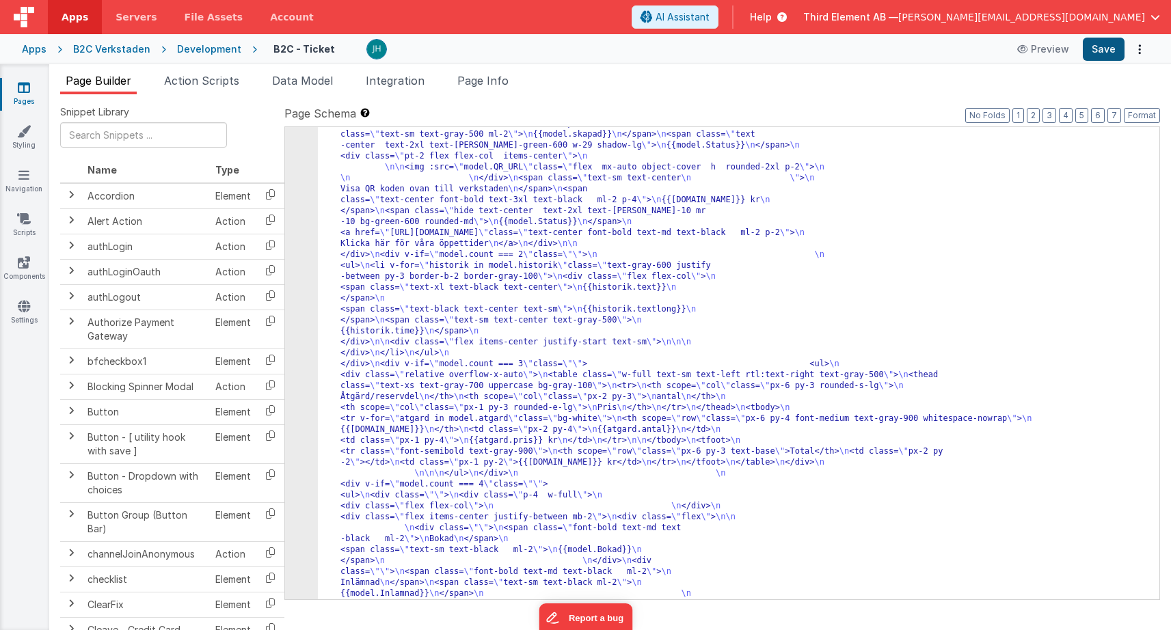
click at [1103, 57] on button "Save" at bounding box center [1104, 49] width 42 height 23
